Goal: Use online tool/utility: Utilize a website feature to perform a specific function

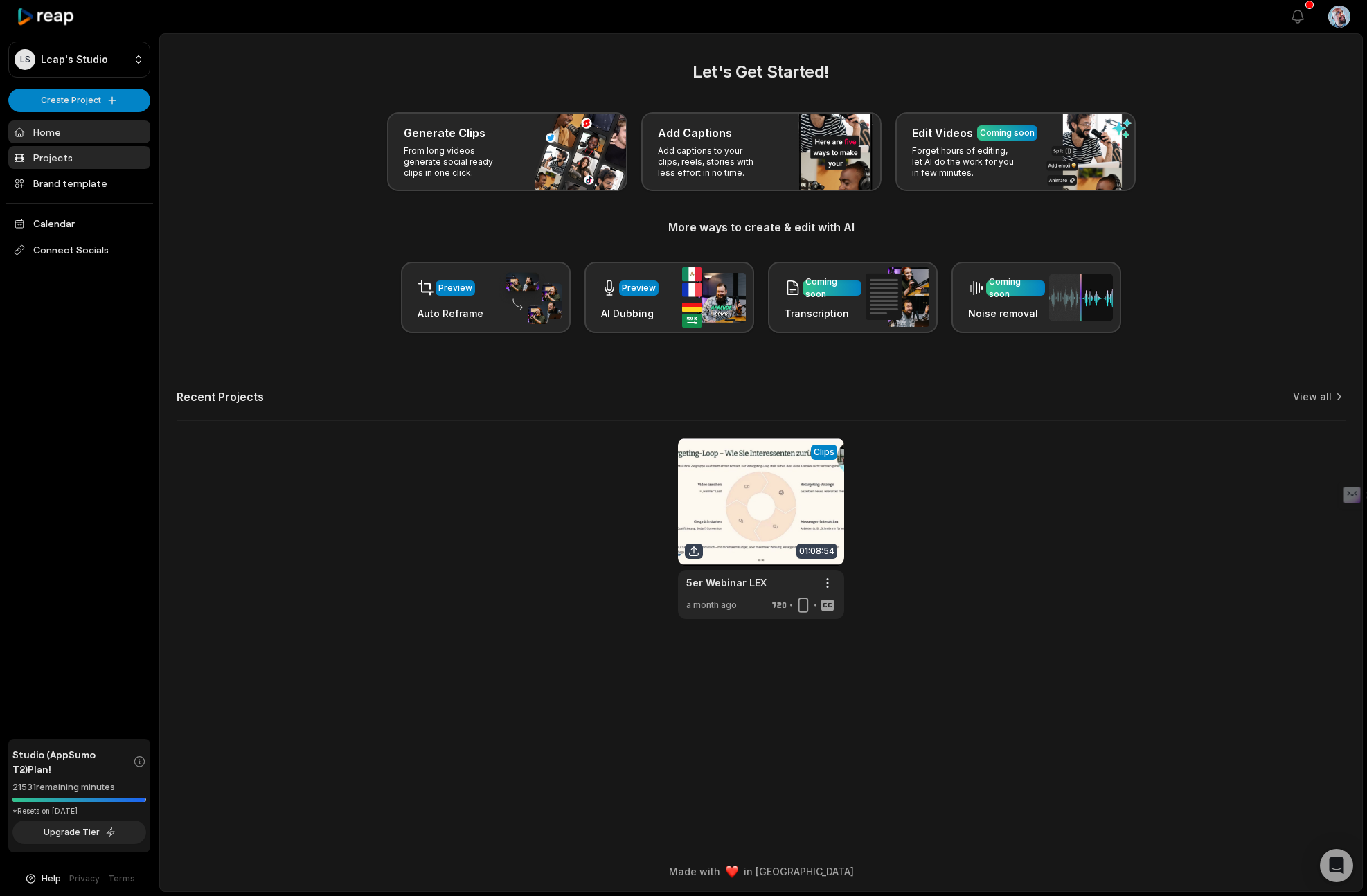
click at [58, 159] on link "Projects" at bounding box center [79, 157] width 142 height 23
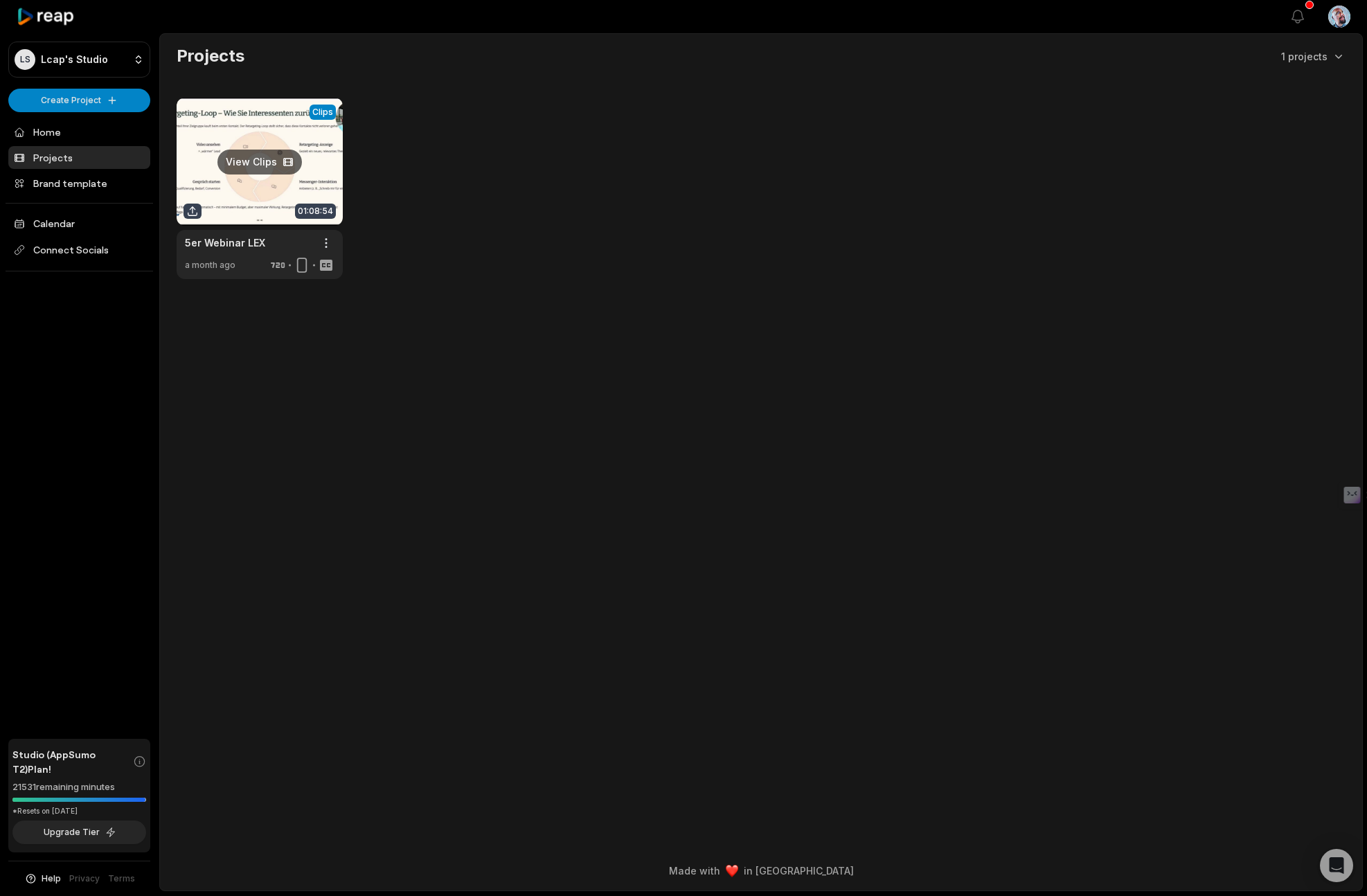
click at [245, 155] on link at bounding box center [259, 188] width 166 height 182
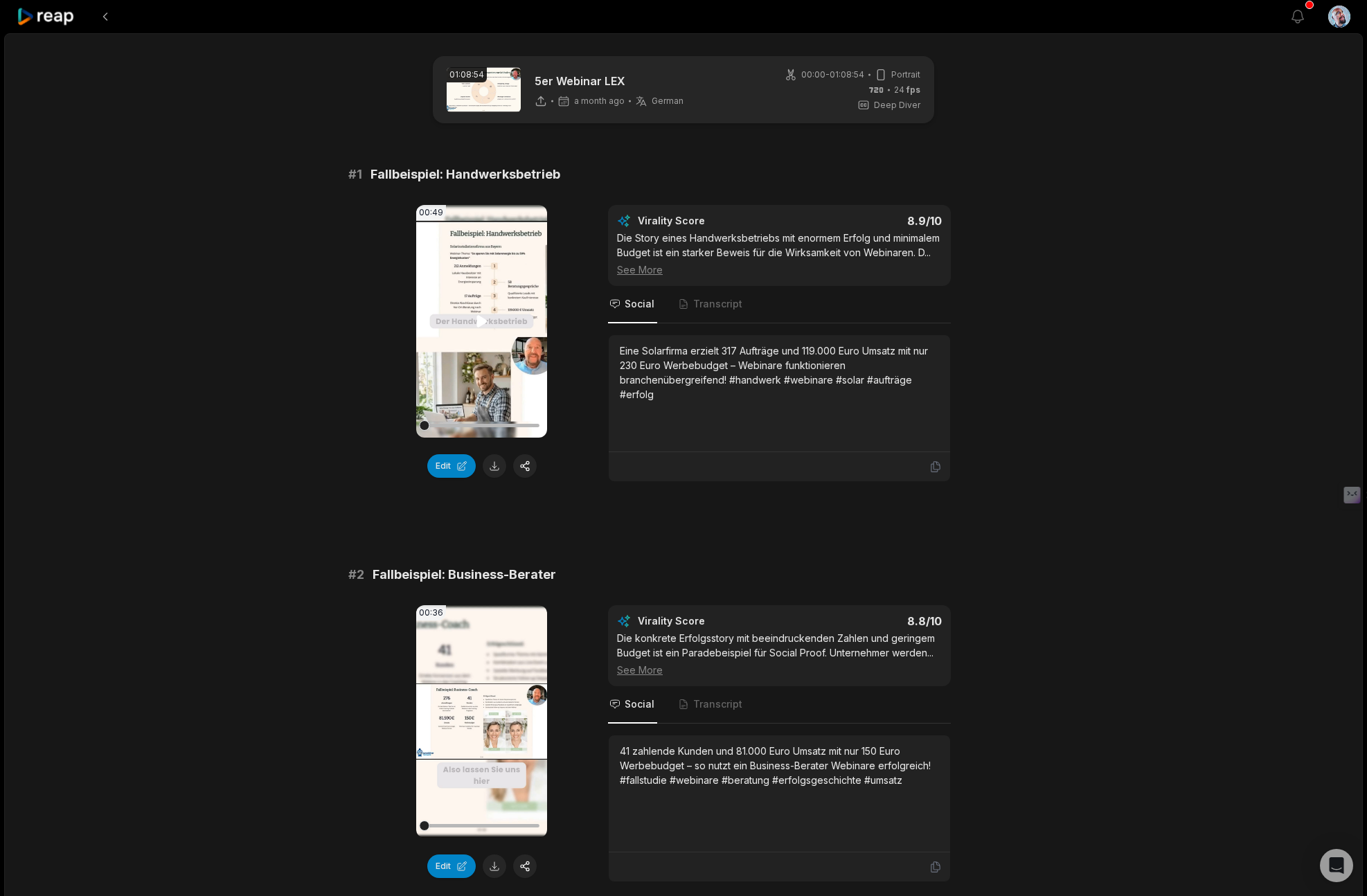
click at [461, 321] on video "Your browser does not support mp4 format." at bounding box center [482, 321] width 131 height 233
click at [501, 326] on video "Your browser does not support mp4 format." at bounding box center [482, 321] width 131 height 233
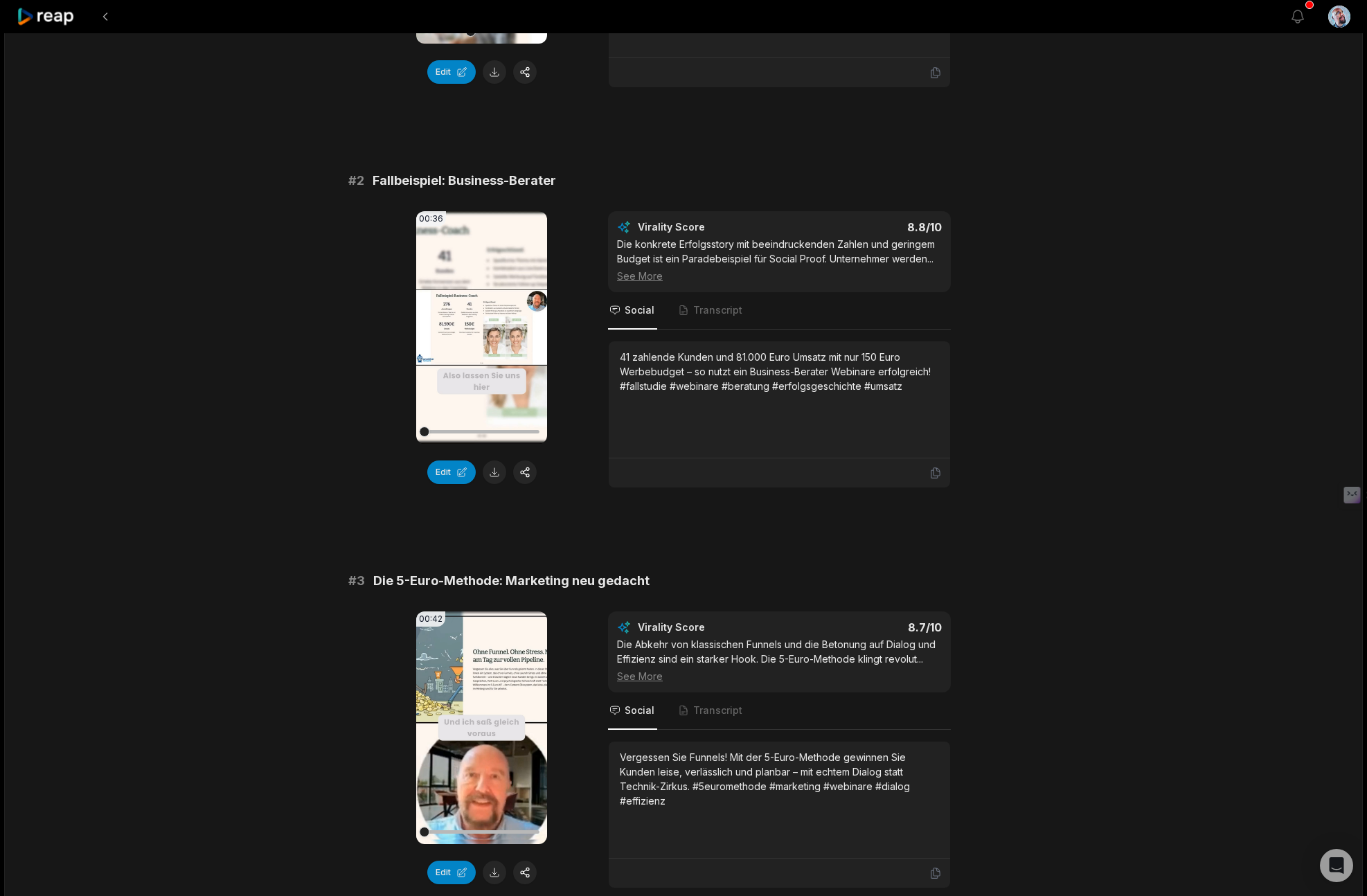
scroll to position [418, 0]
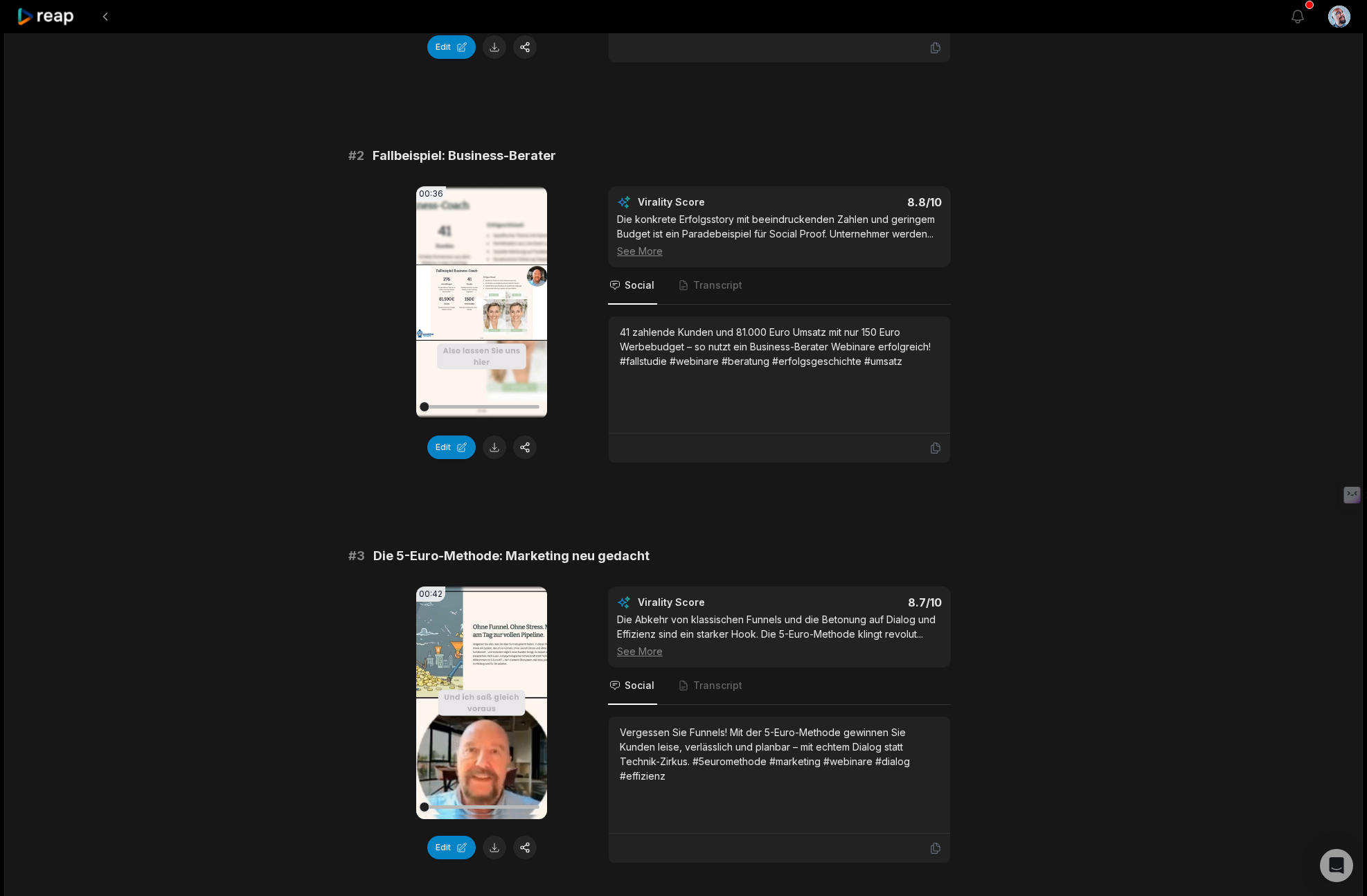
click at [483, 328] on video "Your browser does not support mp4 format." at bounding box center [482, 302] width 131 height 233
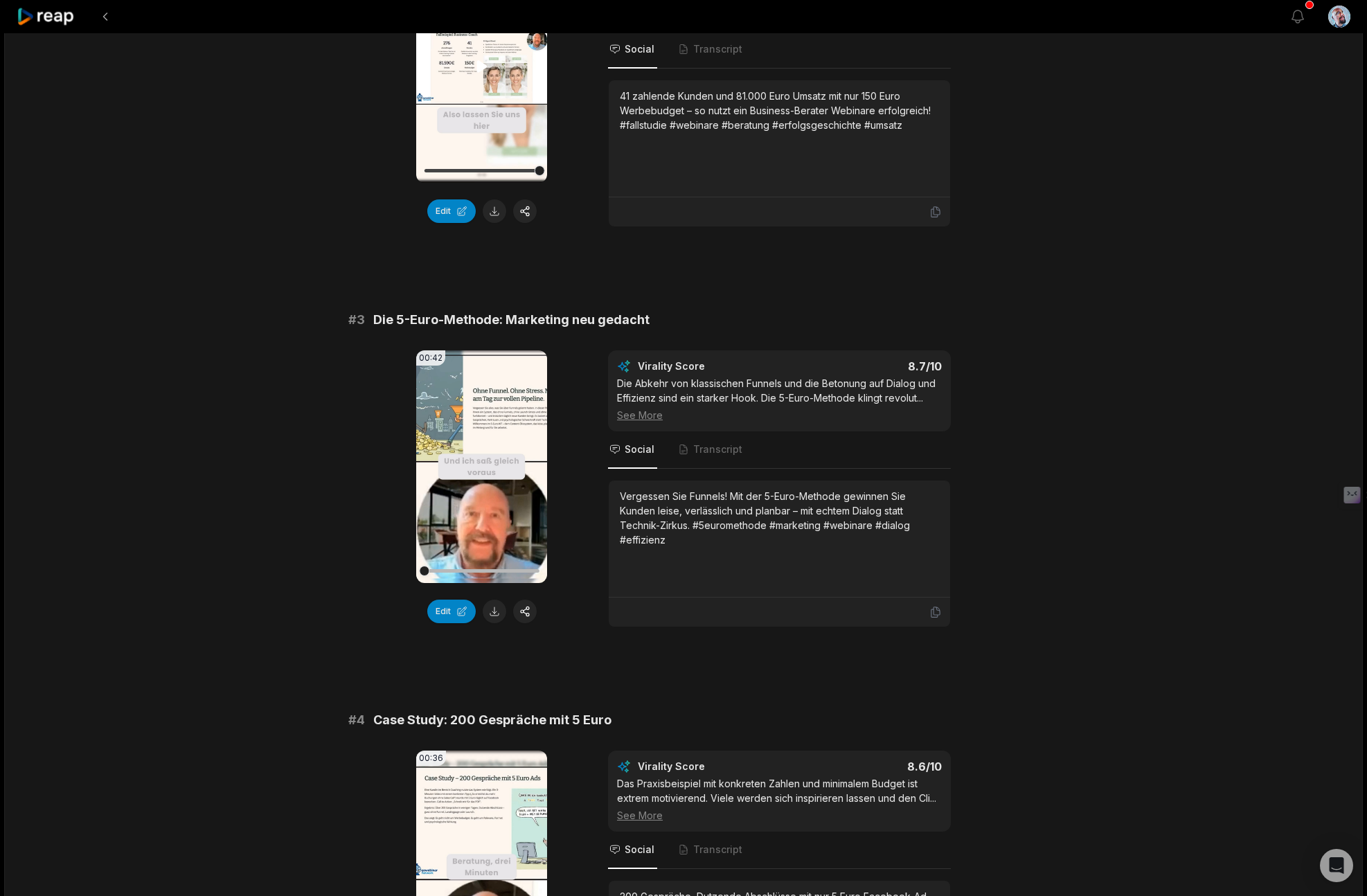
scroll to position [754, 0]
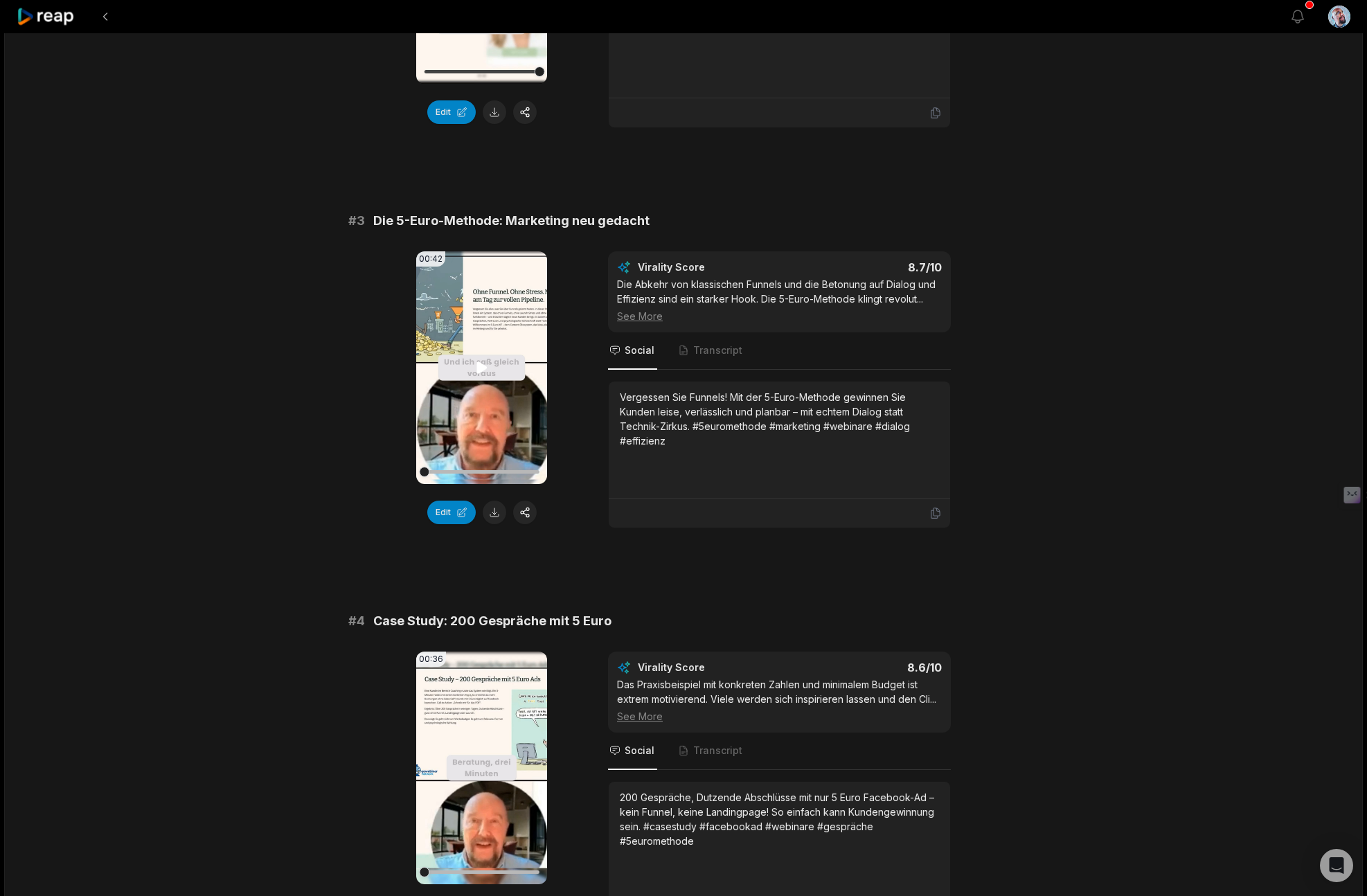
click at [485, 376] on icon at bounding box center [482, 367] width 17 height 17
click at [479, 372] on icon at bounding box center [482, 367] width 6 height 9
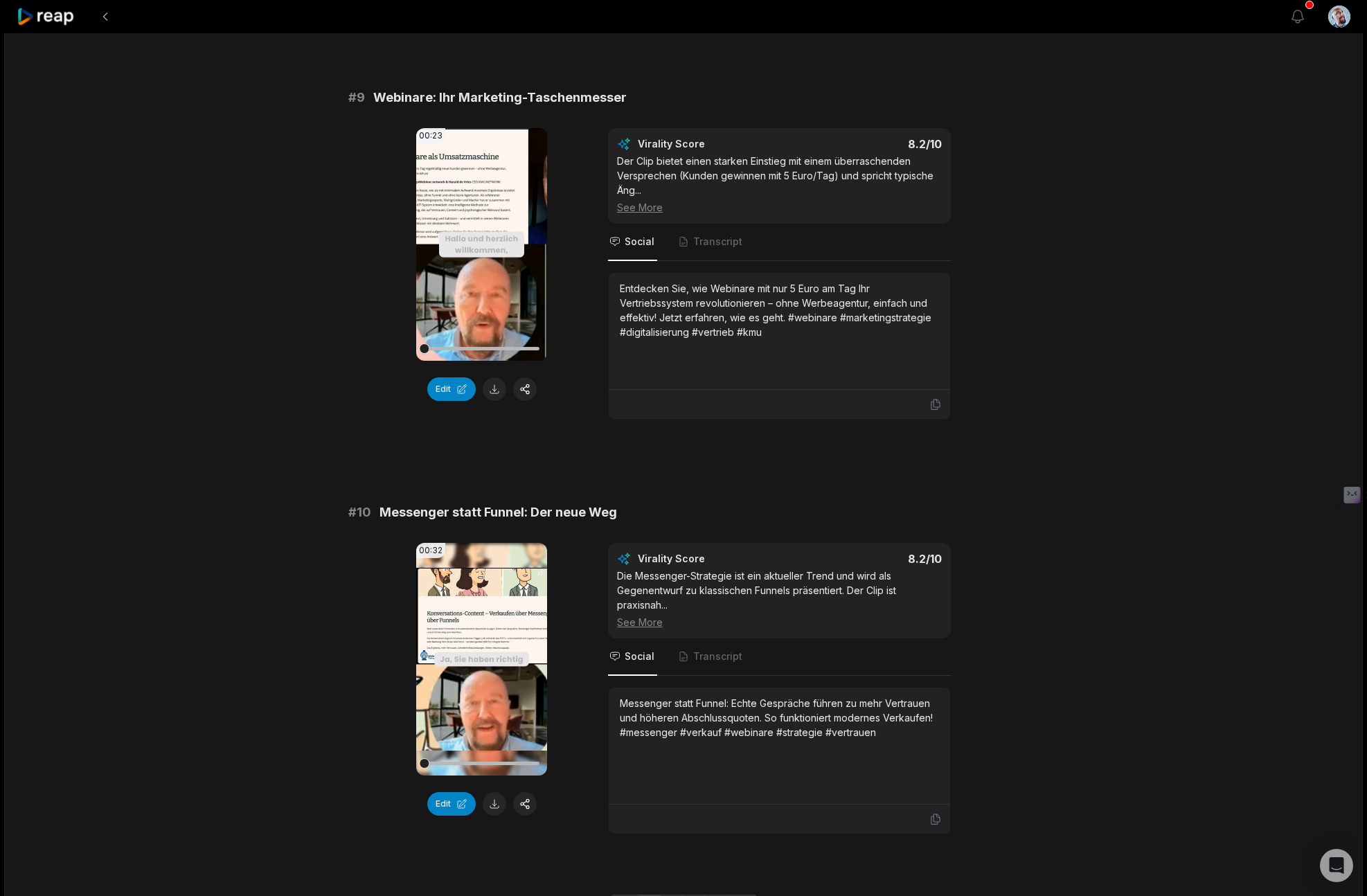
scroll to position [3383, 0]
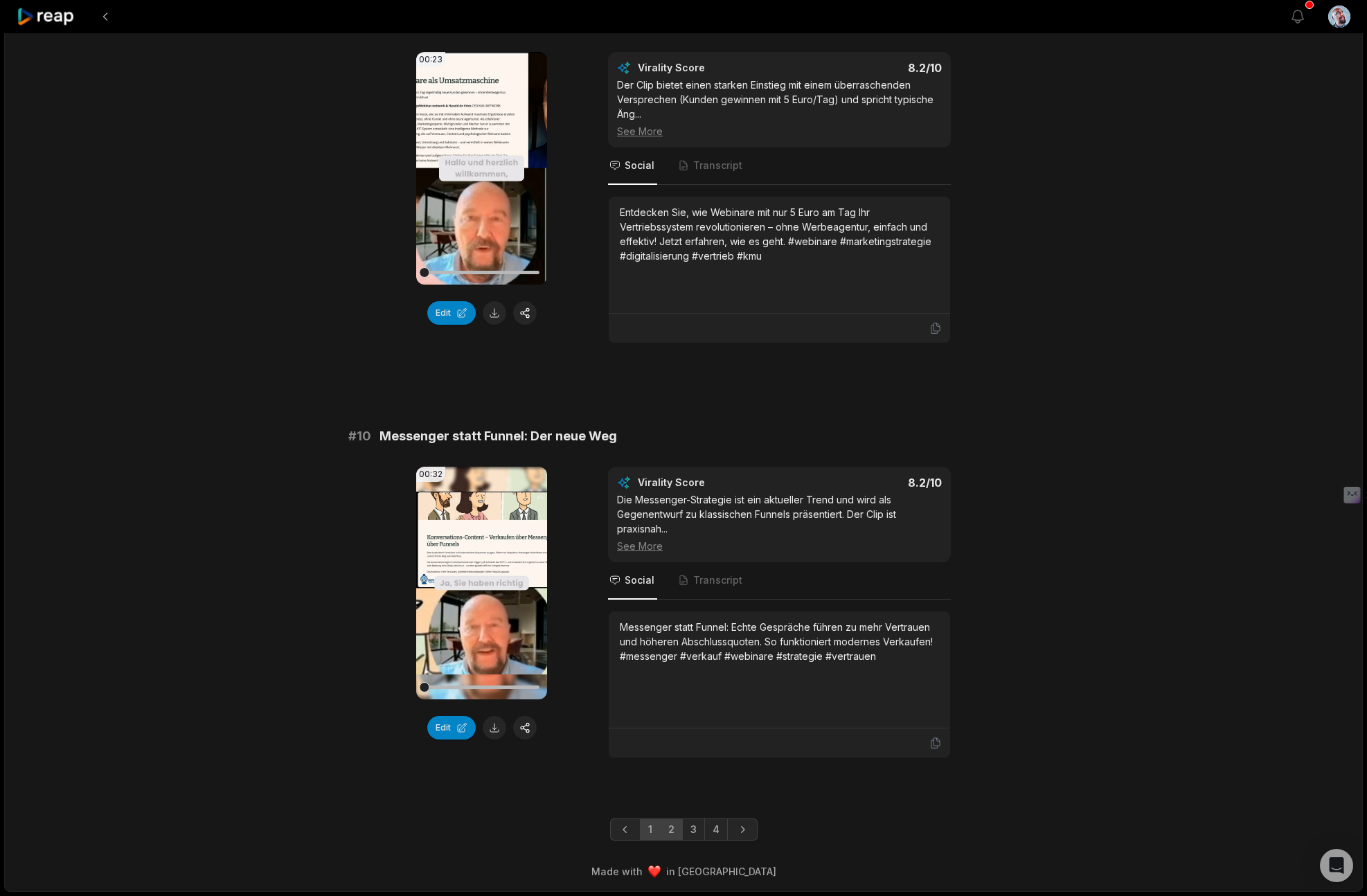
click at [676, 826] on link "2" at bounding box center [671, 829] width 23 height 22
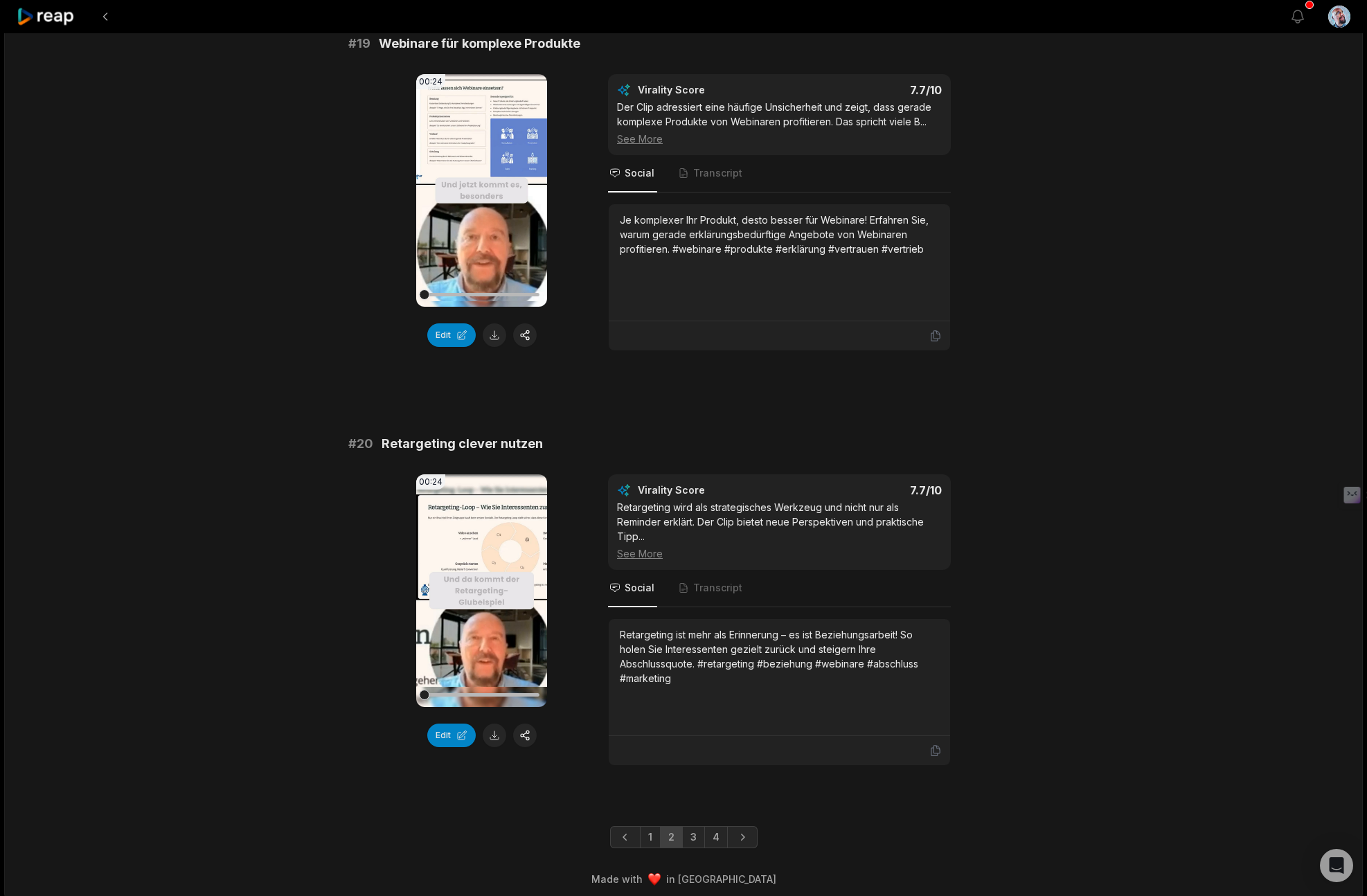
scroll to position [3383, 0]
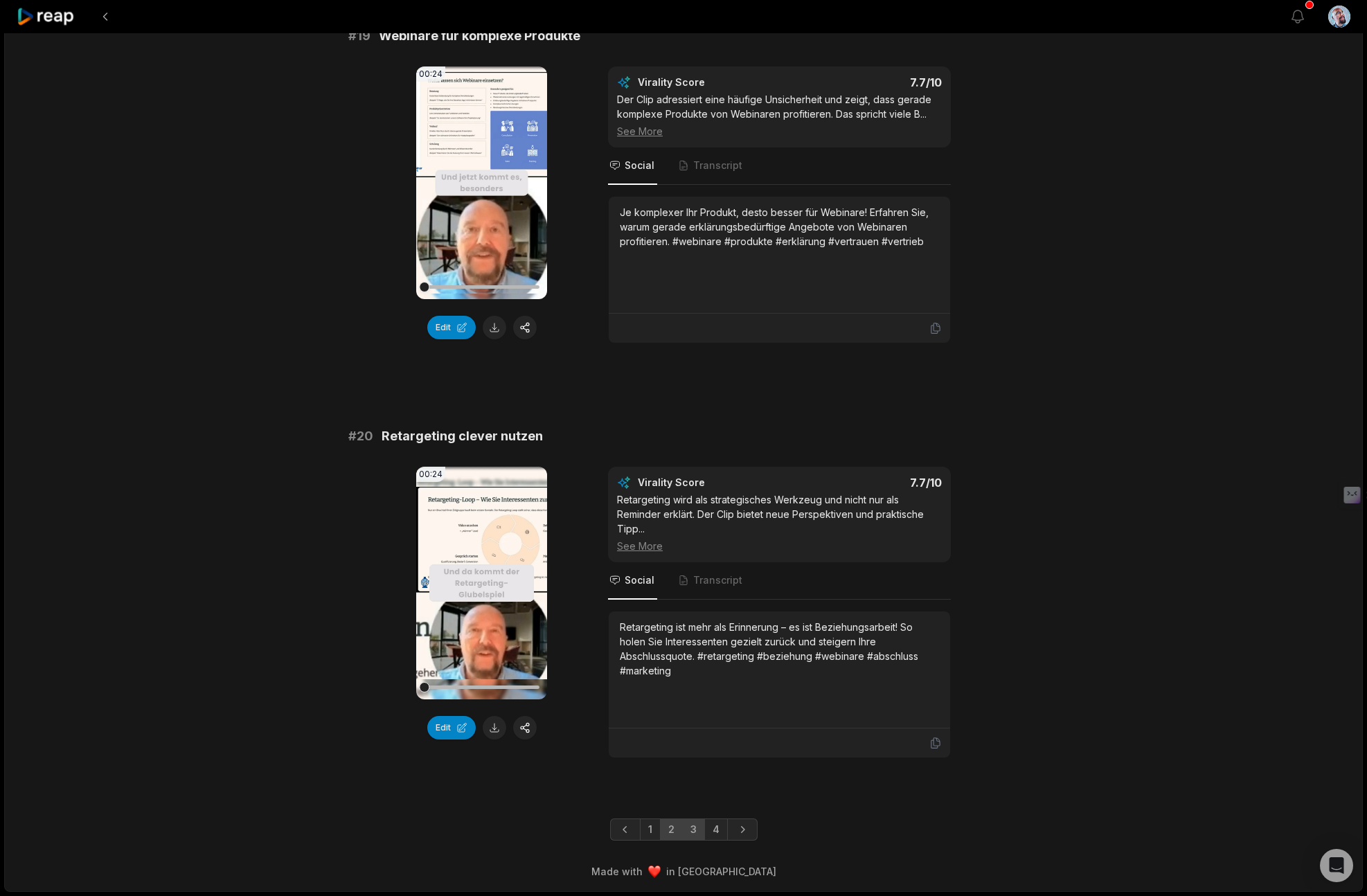
click at [695, 832] on link "3" at bounding box center [693, 829] width 23 height 22
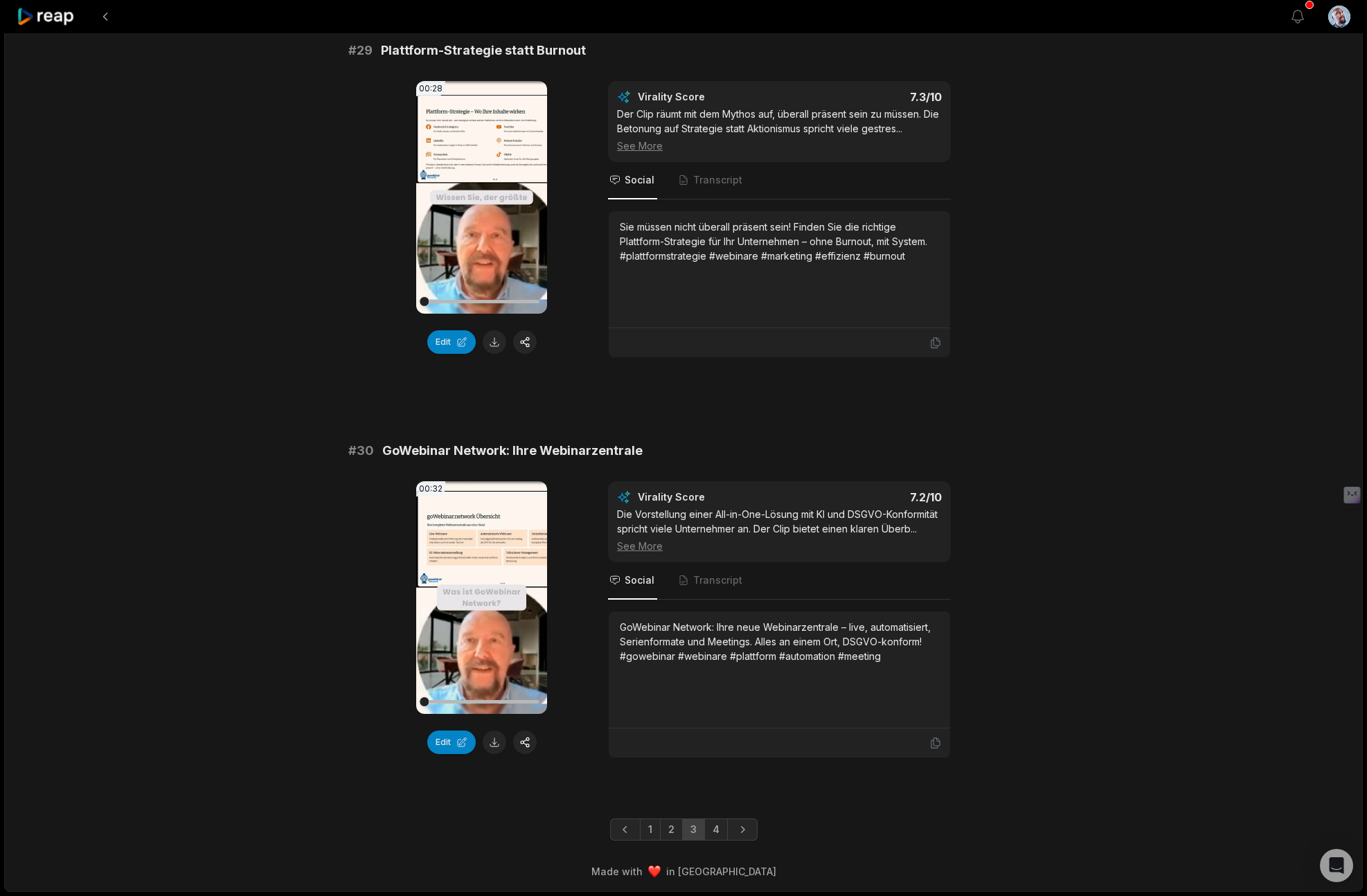
scroll to position [3364, 0]
click at [714, 834] on link "4" at bounding box center [716, 829] width 23 height 22
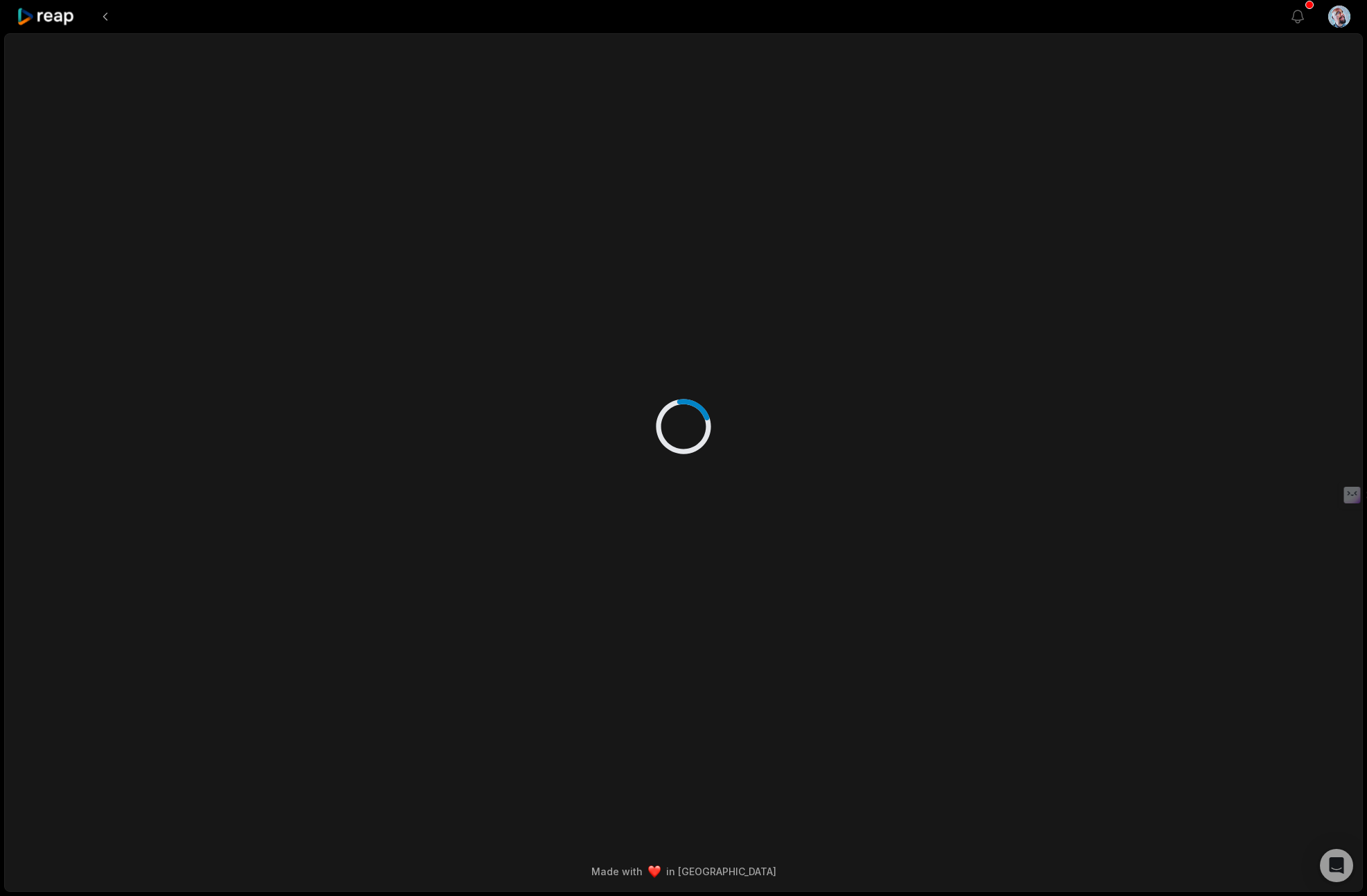
scroll to position [0, 0]
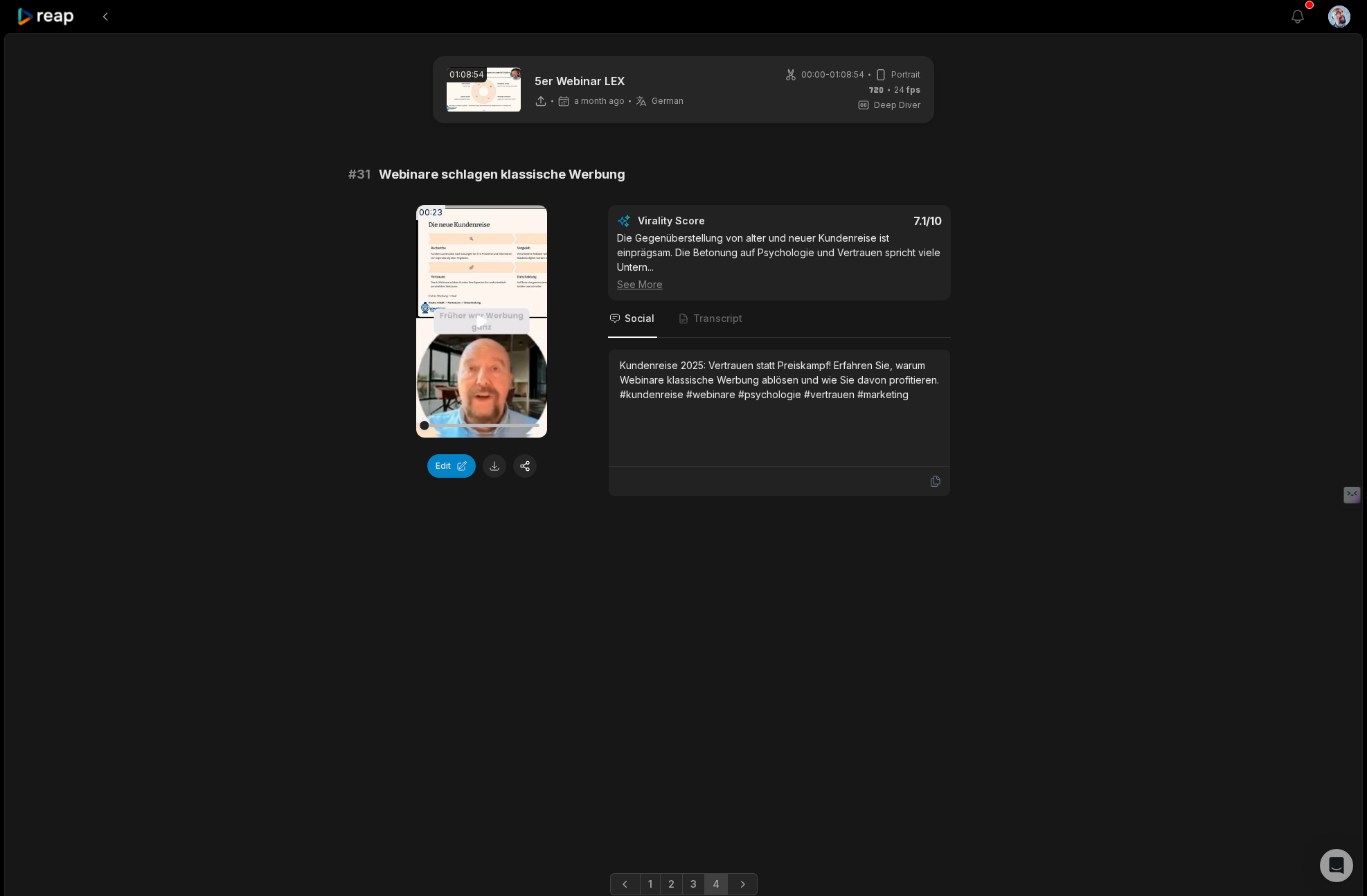
click at [477, 318] on icon at bounding box center [481, 321] width 10 height 12
click at [58, 18] on icon at bounding box center [45, 17] width 58 height 19
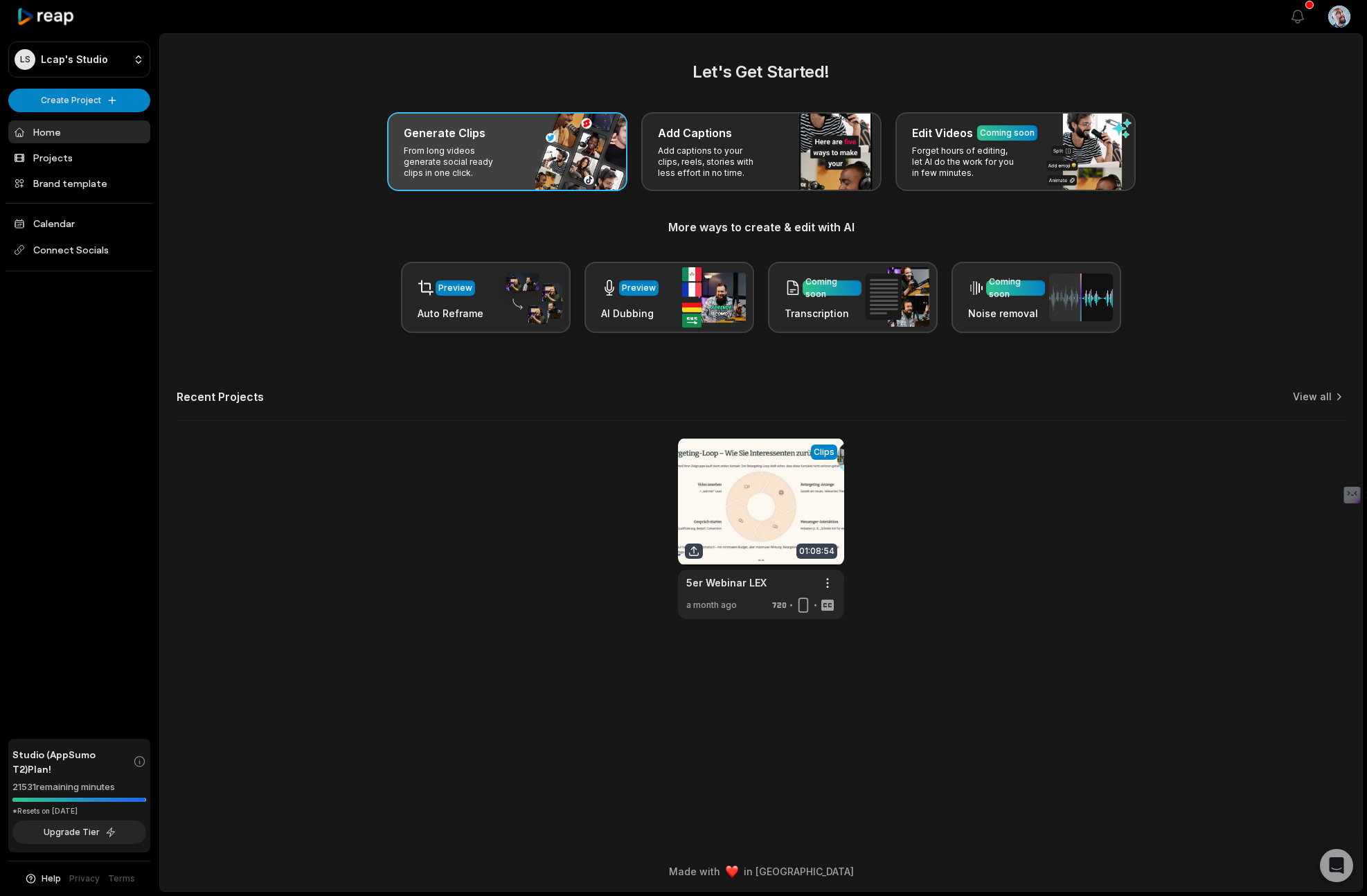
click at [458, 163] on p "From long videos generate social ready clips in one click." at bounding box center [458, 162] width 108 height 33
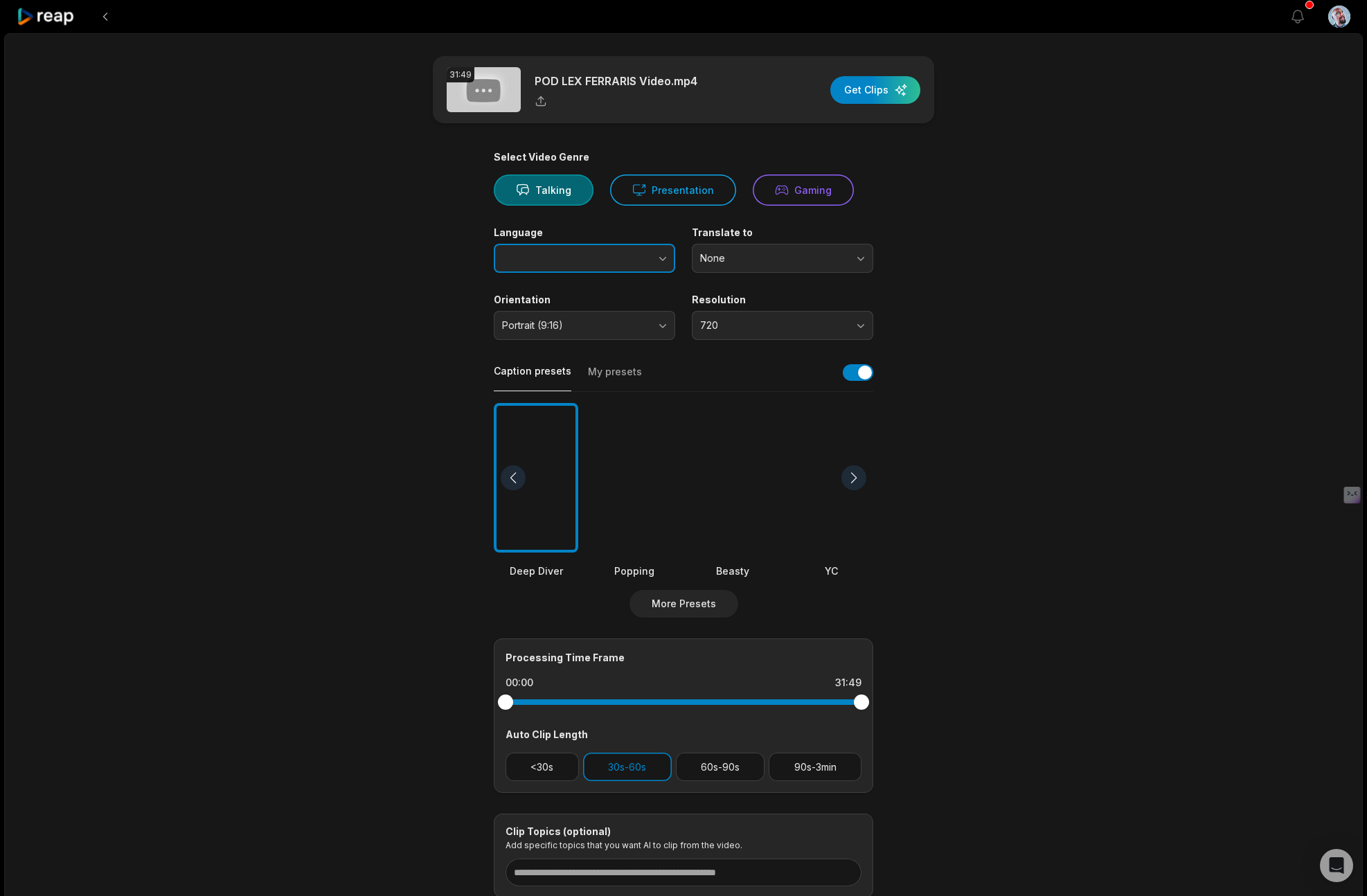
click at [662, 260] on icon "button" at bounding box center [663, 258] width 14 height 14
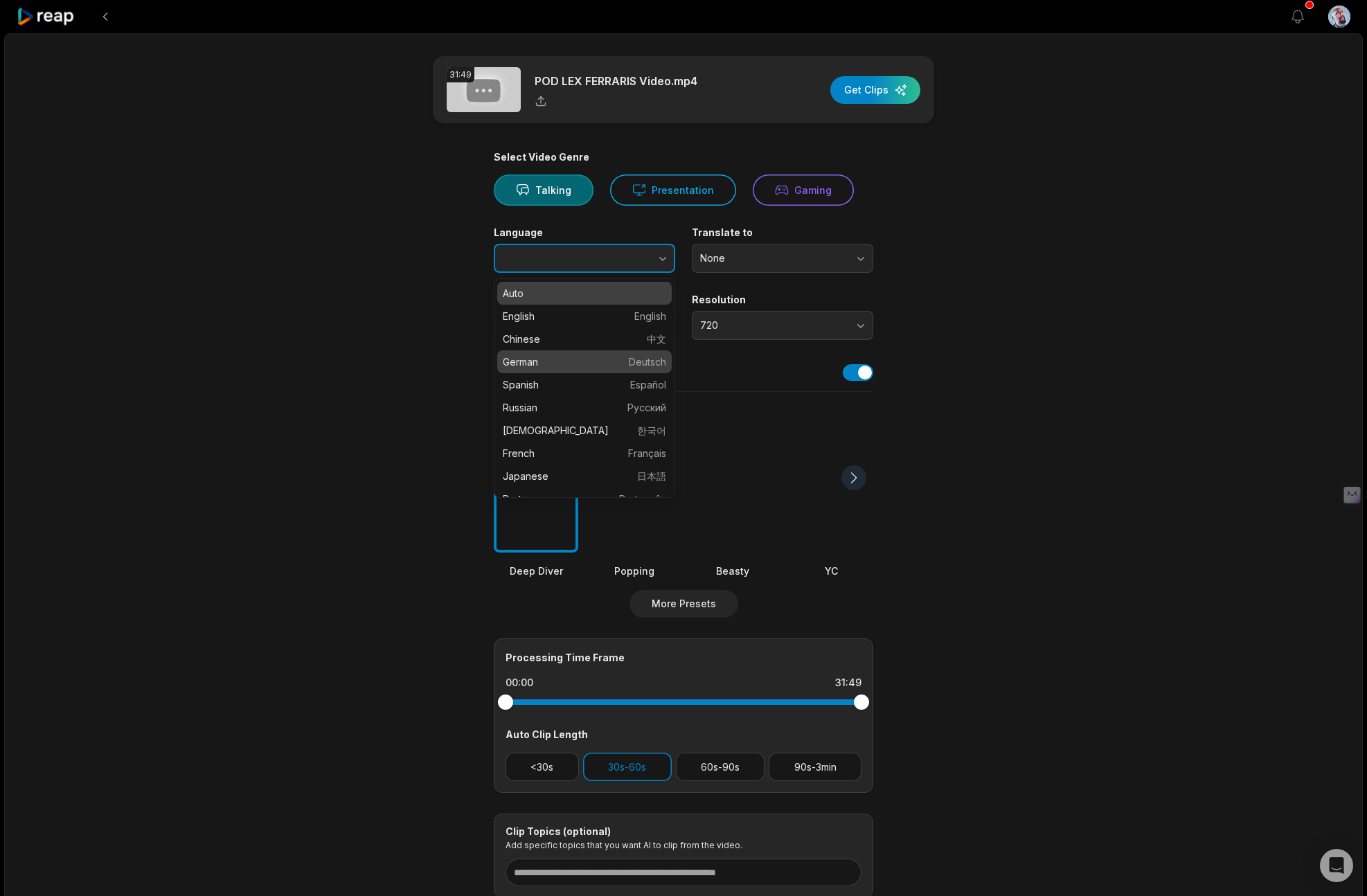
type input "******"
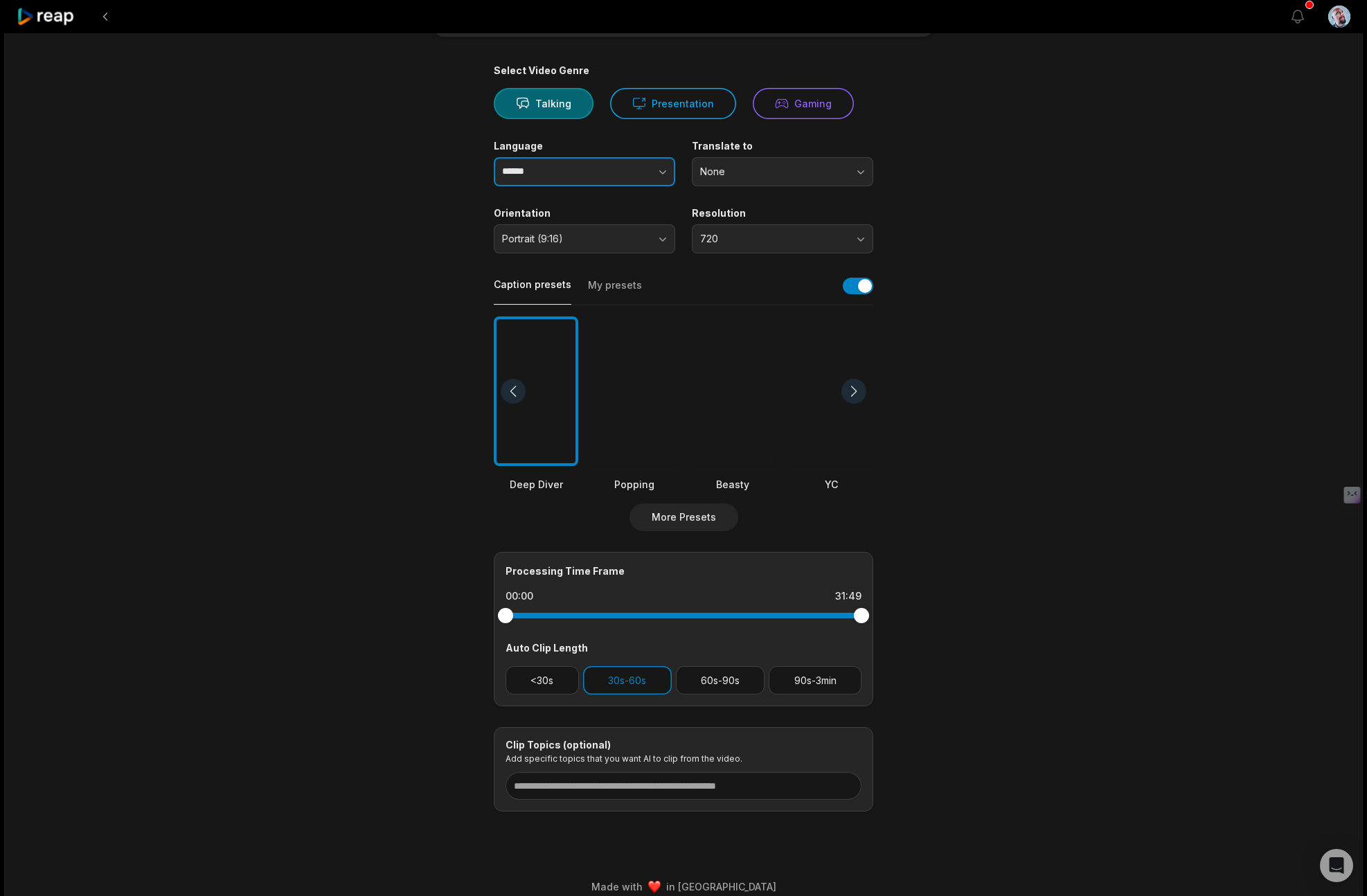
scroll to position [102, 0]
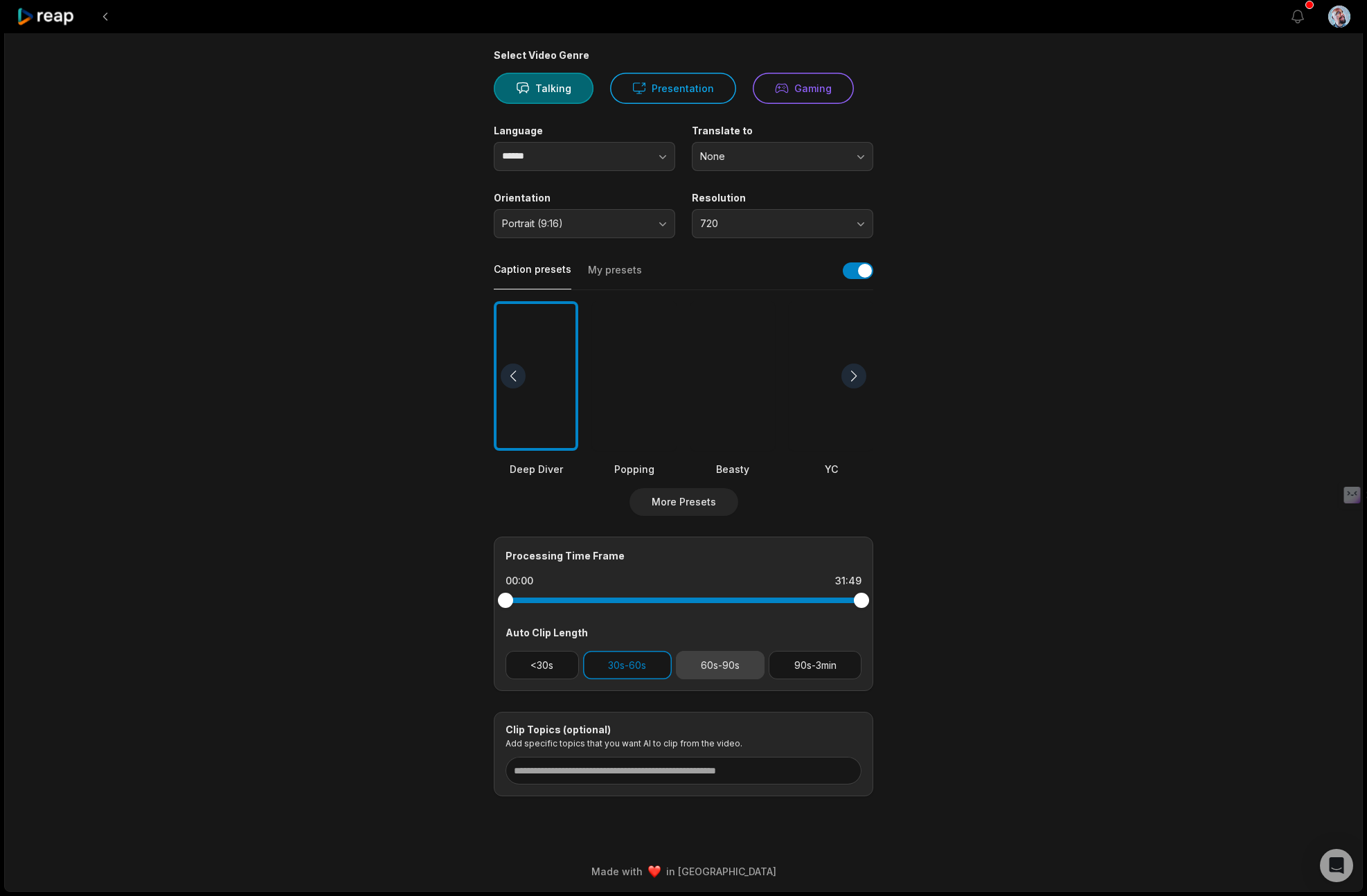
click at [719, 668] on button "60s-90s" at bounding box center [720, 665] width 89 height 29
click at [638, 674] on button "30s-60s" at bounding box center [627, 665] width 89 height 29
drag, startPoint x: 506, startPoint y: 603, endPoint x: 518, endPoint y: 604, distance: 12.0
click at [518, 604] on div at bounding box center [518, 600] width 15 height 15
drag, startPoint x: 864, startPoint y: 599, endPoint x: 845, endPoint y: 599, distance: 19.0
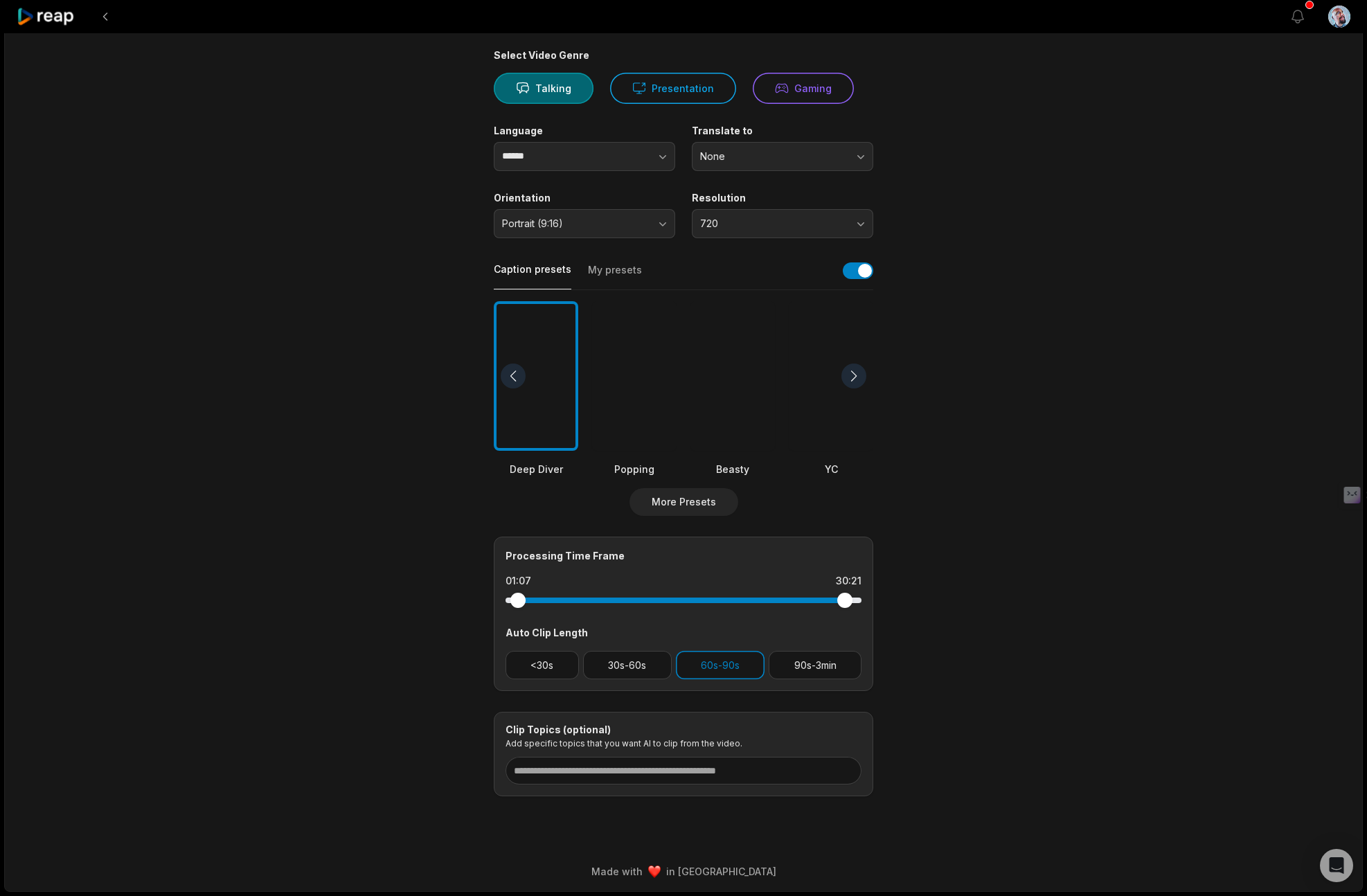
click at [845, 599] on div at bounding box center [845, 600] width 15 height 15
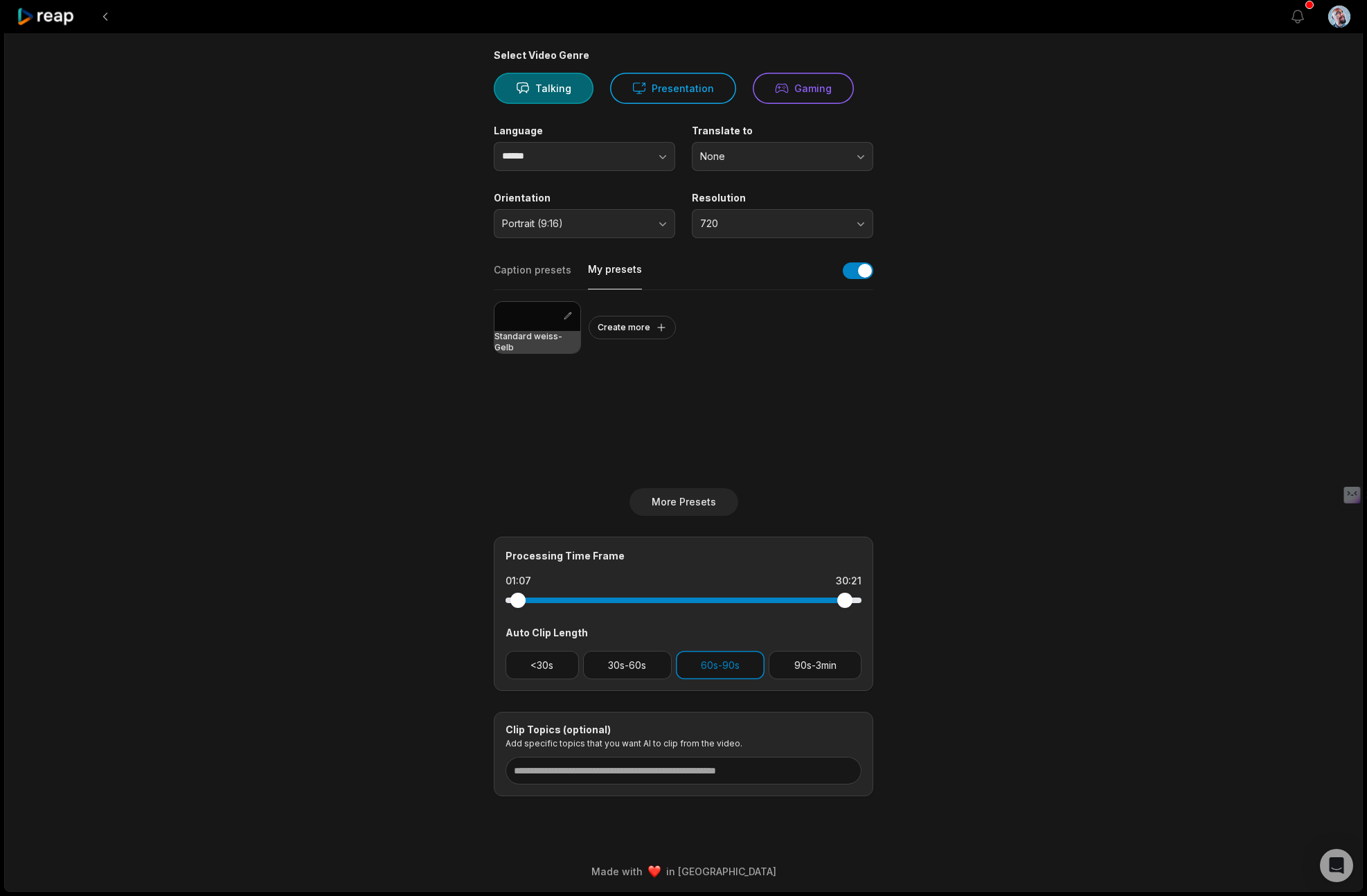
click at [610, 272] on button "My presets" at bounding box center [615, 275] width 54 height 27
click at [550, 315] on div at bounding box center [537, 315] width 86 height 29
click at [520, 267] on button "Caption presets" at bounding box center [533, 276] width 78 height 27
click at [627, 403] on div at bounding box center [634, 377] width 84 height 150
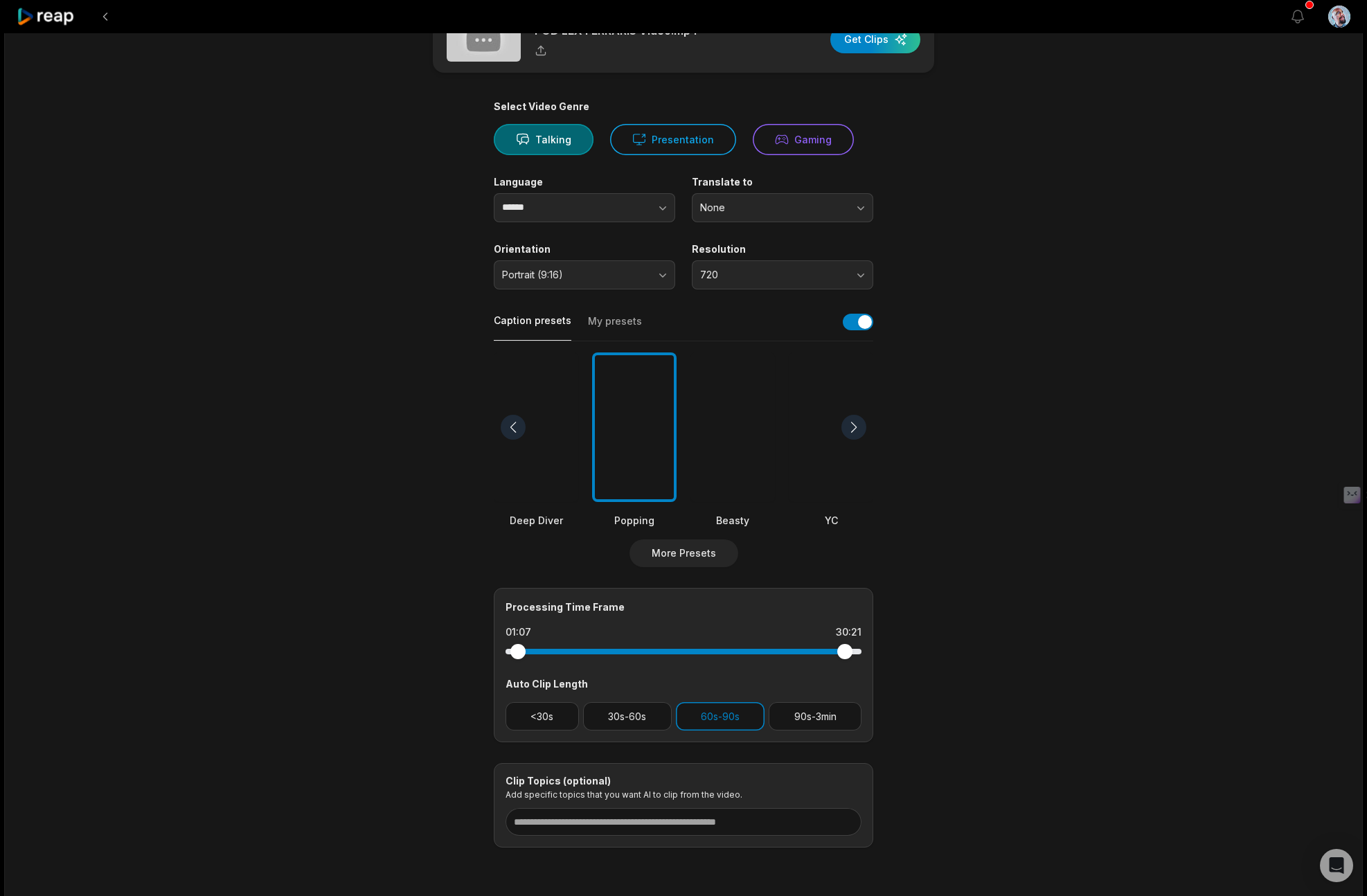
scroll to position [0, 0]
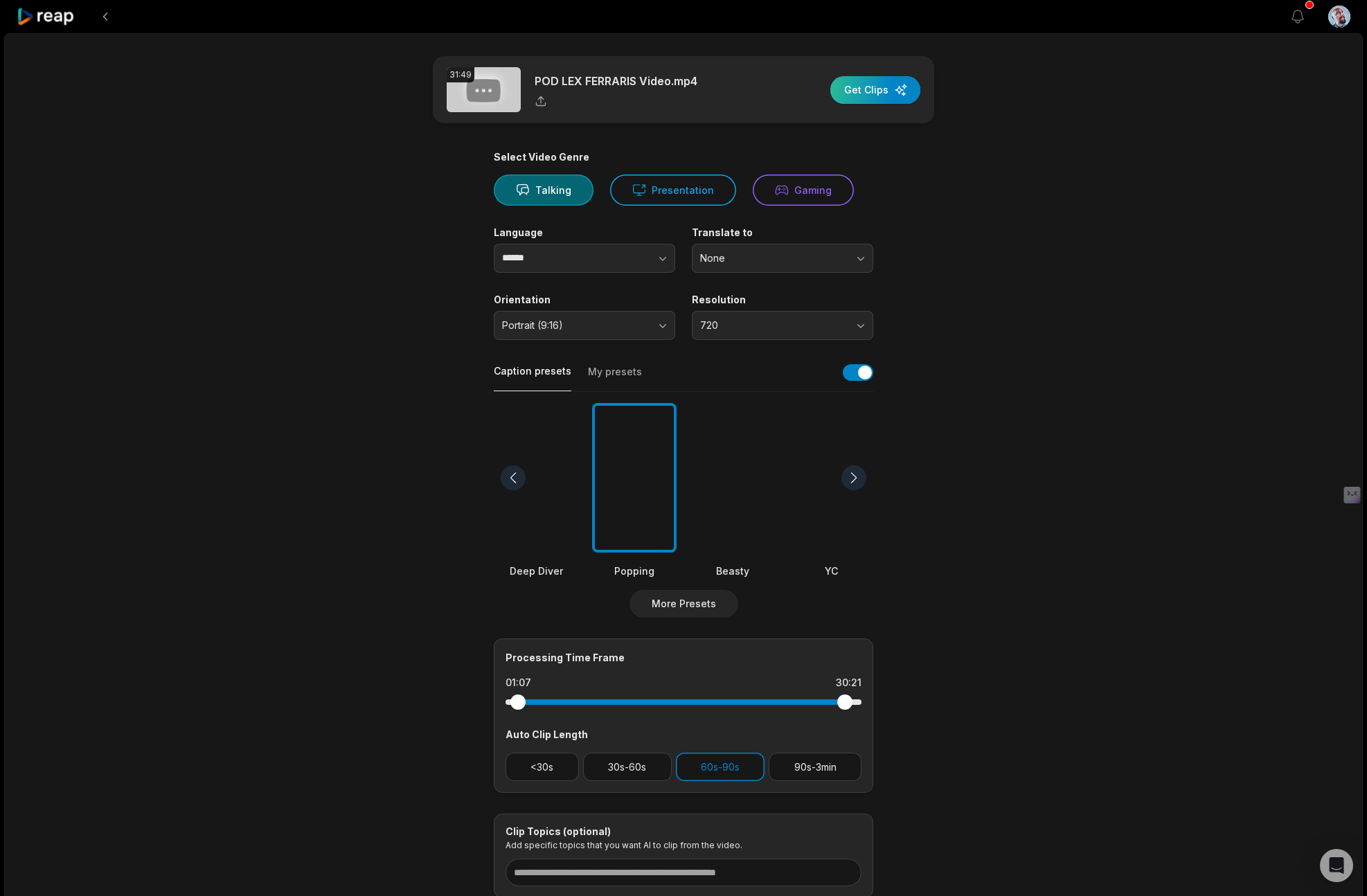
click at [860, 95] on div "button" at bounding box center [875, 90] width 90 height 28
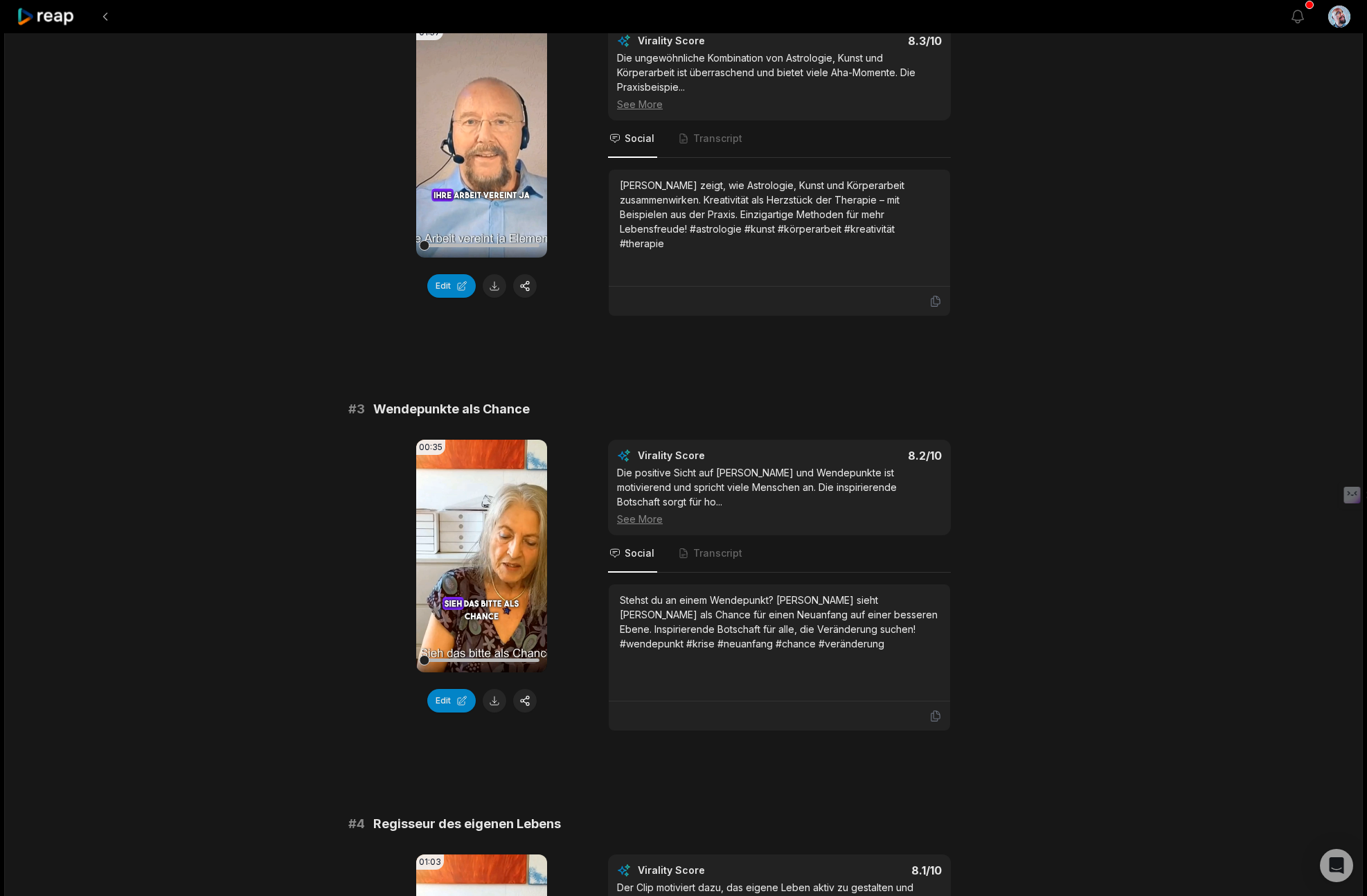
scroll to position [721, 0]
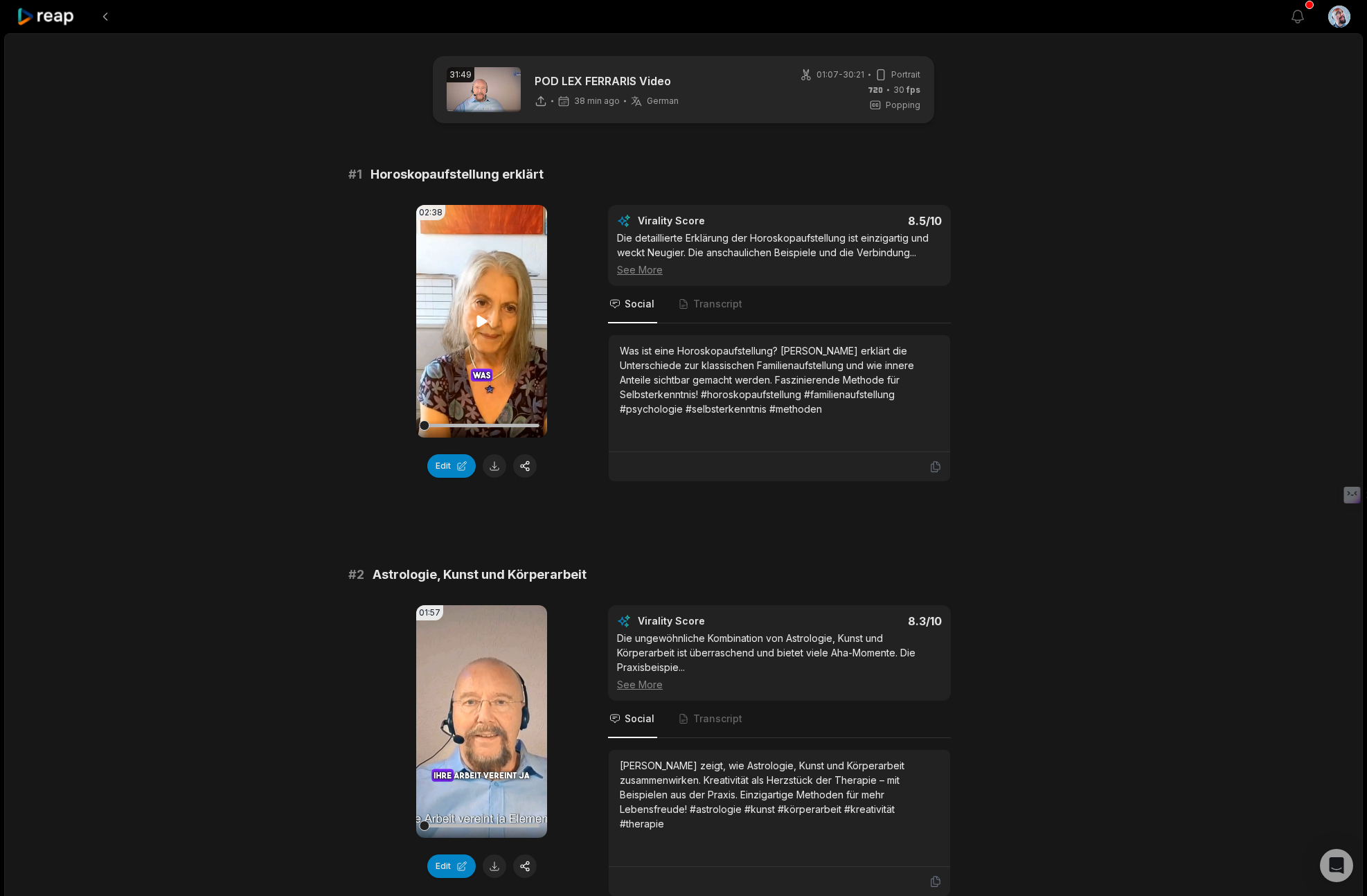
click at [480, 321] on icon at bounding box center [481, 321] width 10 height 12
click at [484, 325] on icon at bounding box center [482, 321] width 17 height 17
click at [478, 718] on icon at bounding box center [481, 721] width 10 height 12
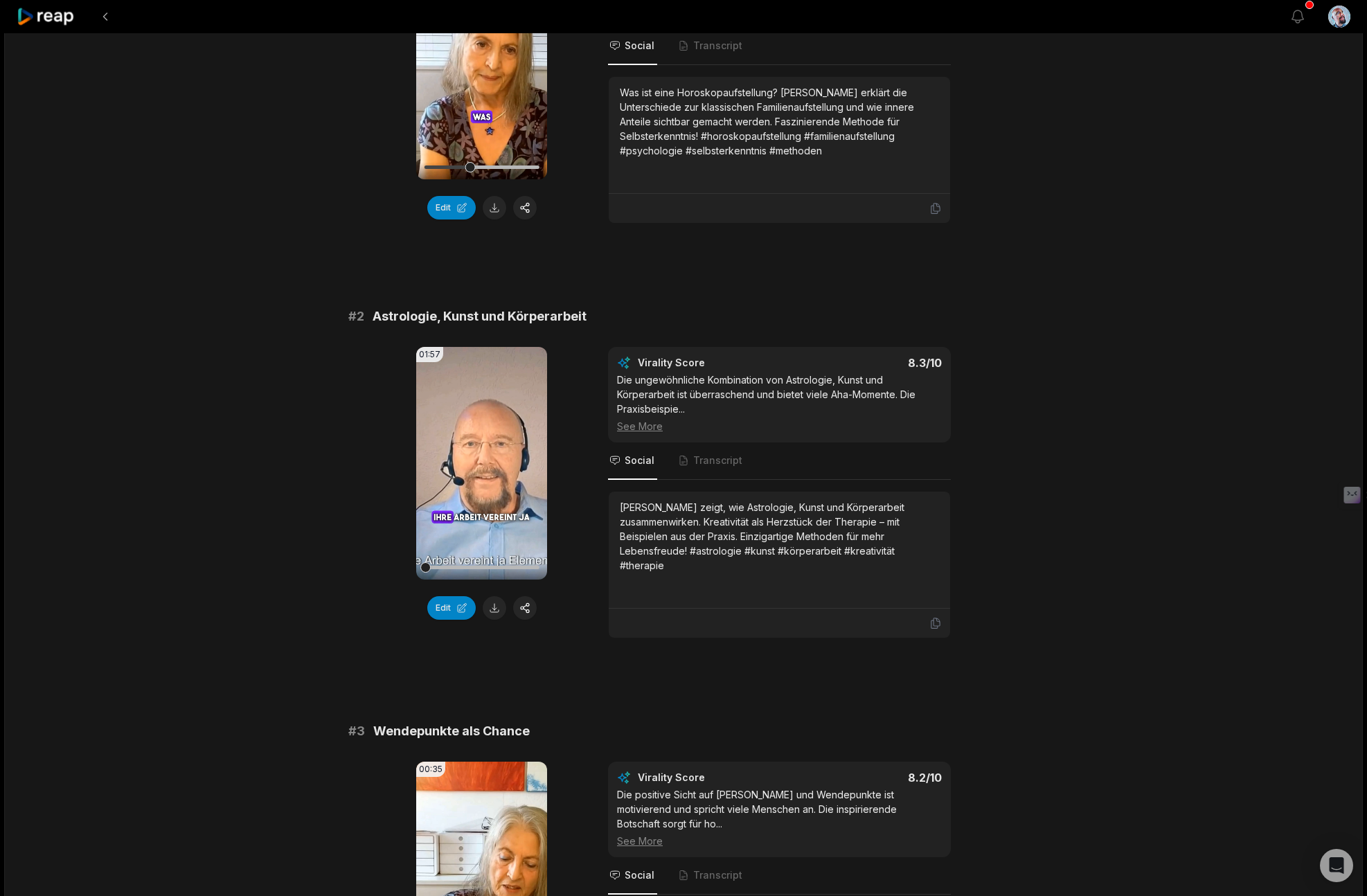
scroll to position [263, 0]
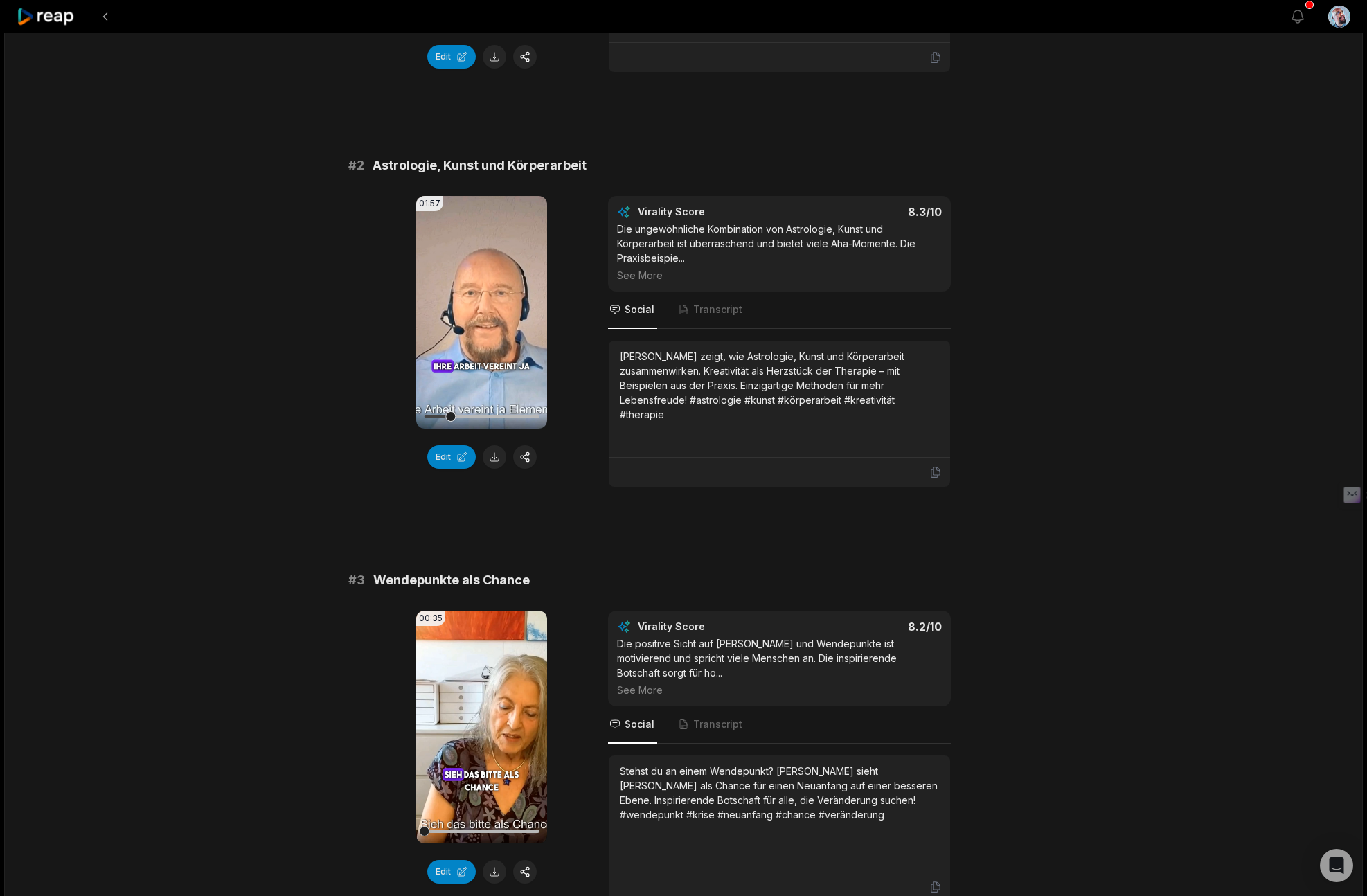
scroll to position [413, 0]
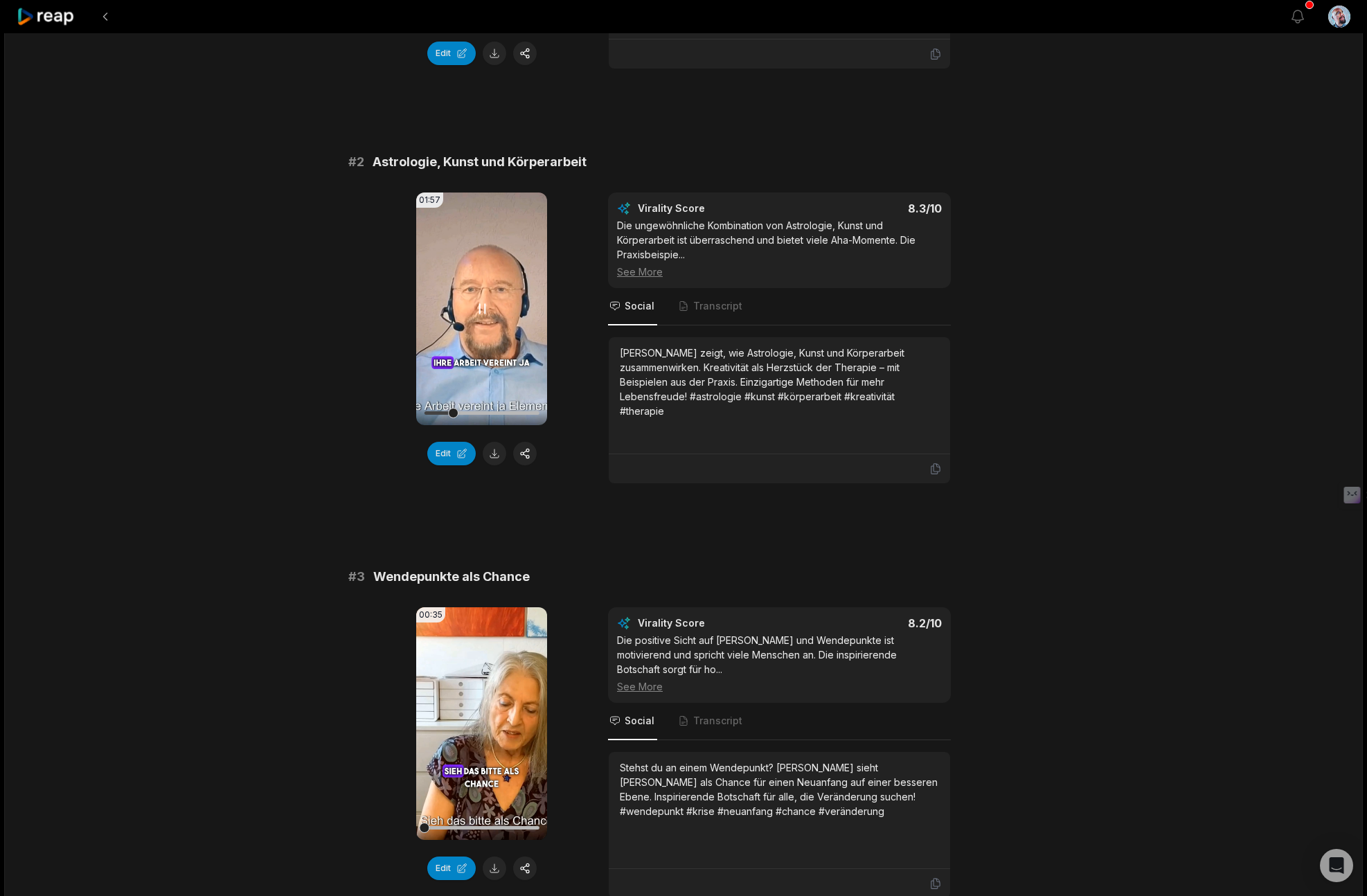
click at [482, 309] on icon at bounding box center [482, 309] width 17 height 17
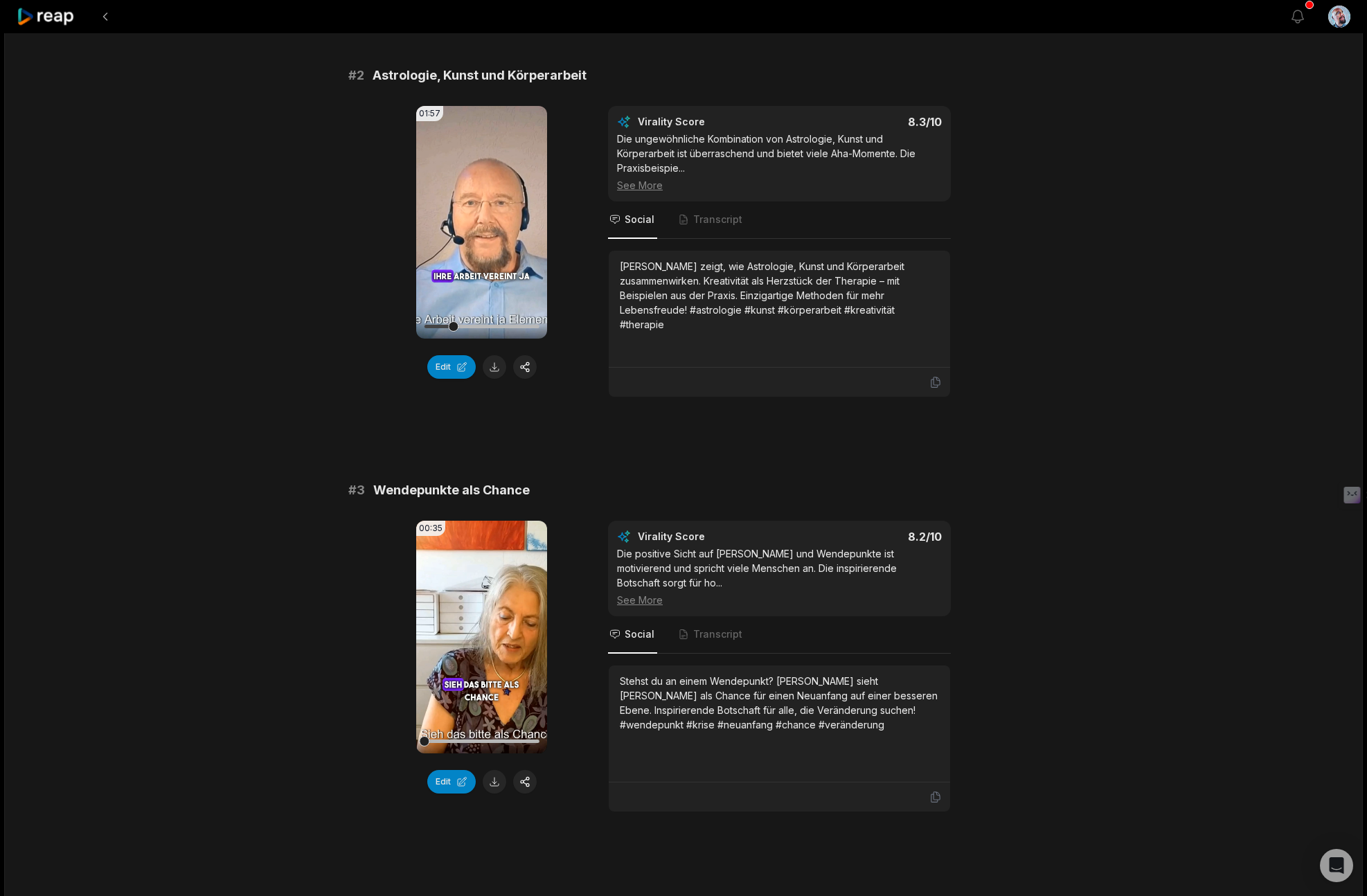
scroll to position [0, 0]
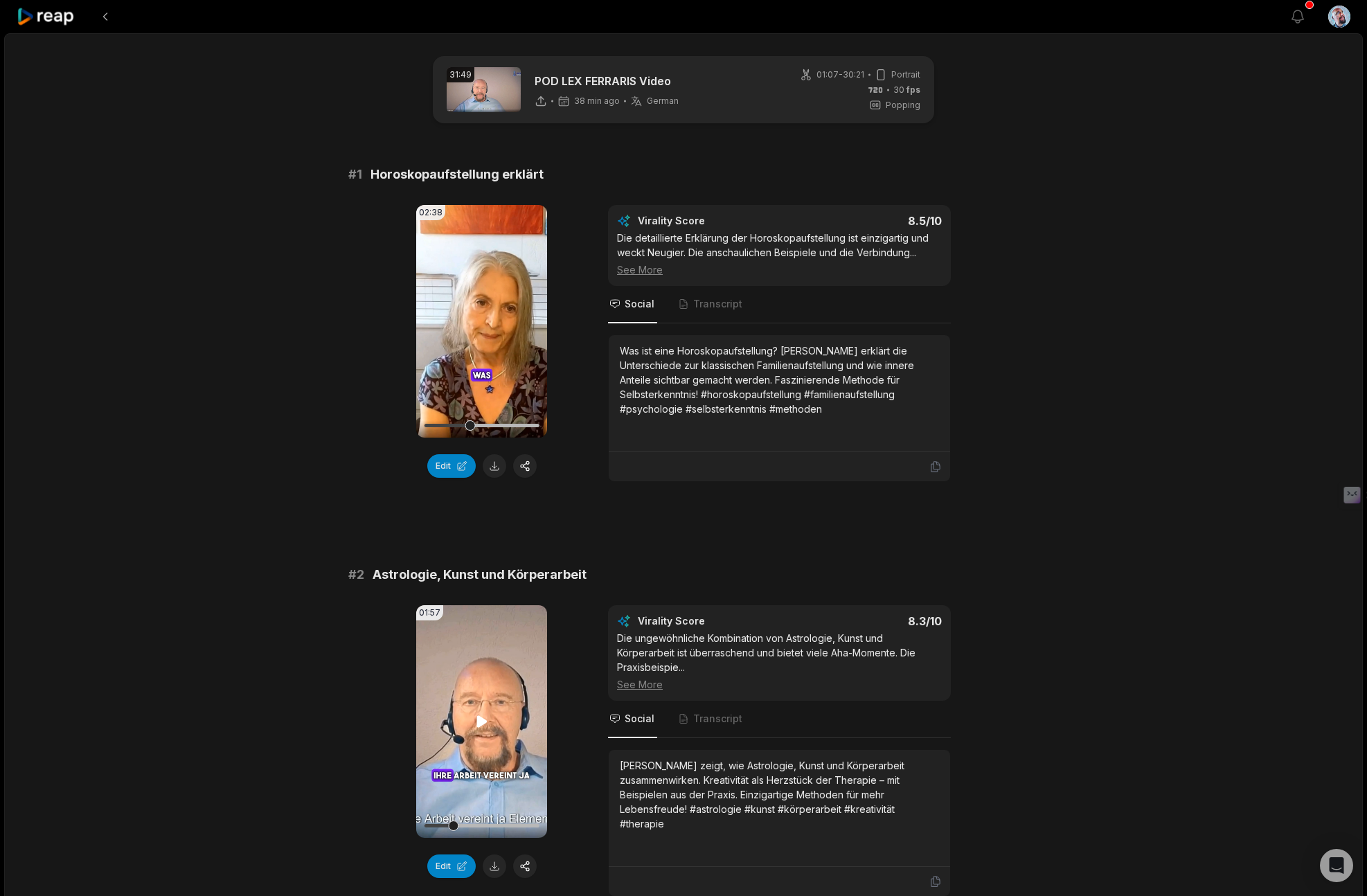
click at [479, 722] on icon at bounding box center [481, 721] width 10 height 12
click at [479, 722] on icon at bounding box center [482, 721] width 6 height 9
